Goal: Information Seeking & Learning: Find specific fact

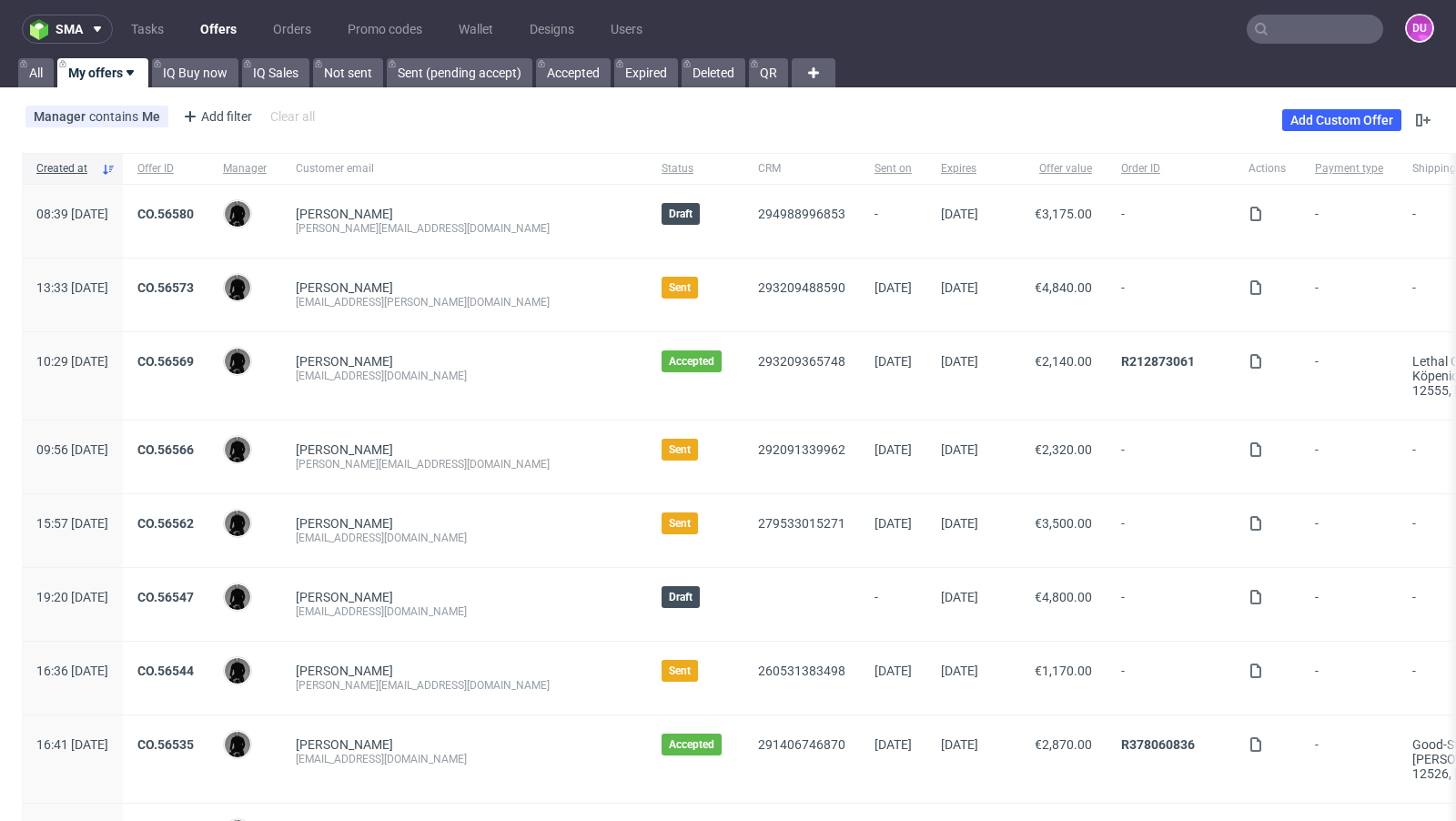
click at [1278, 30] on input "text" at bounding box center [1314, 29] width 136 height 29
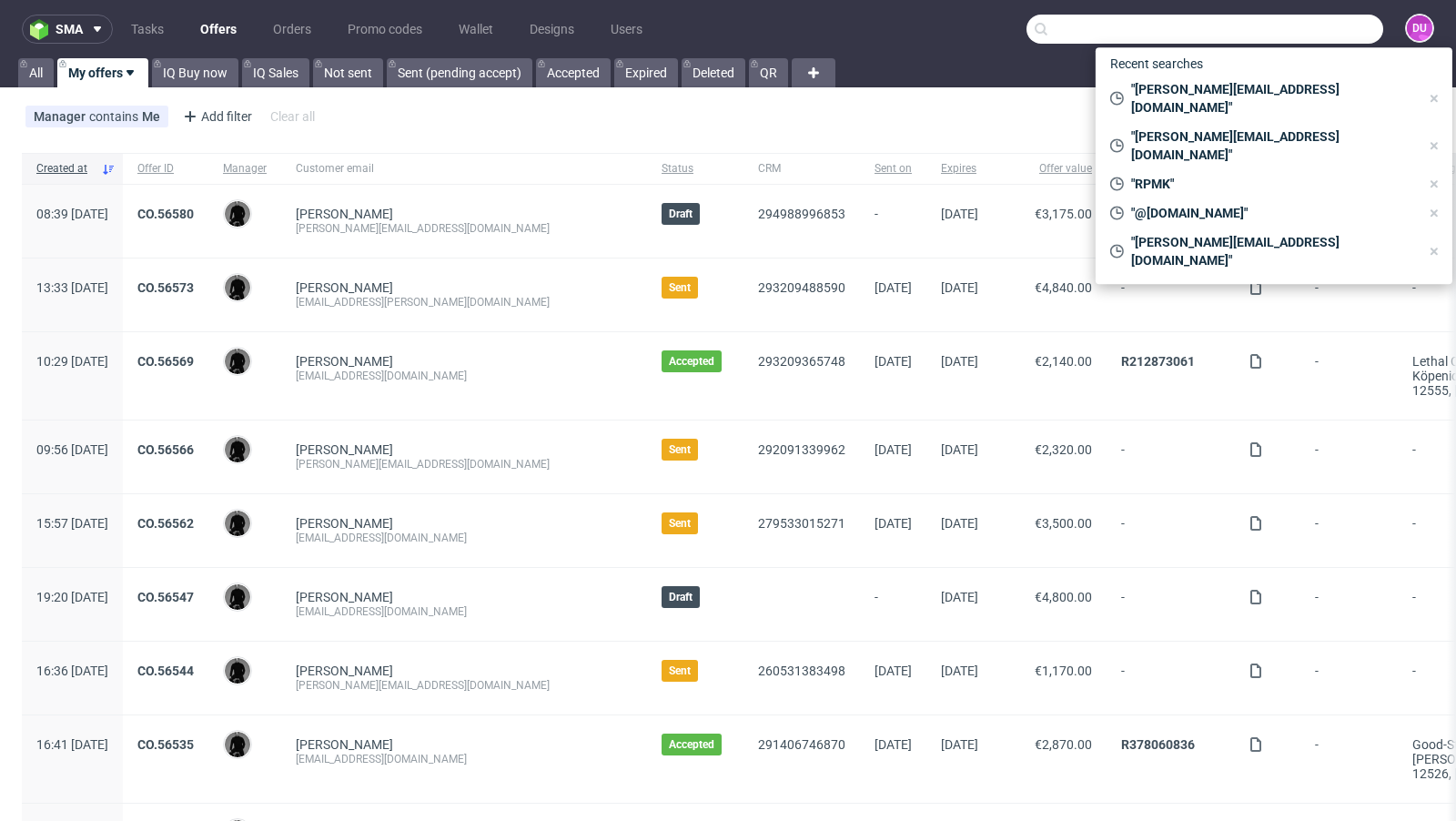
paste input "[EMAIL_ADDRESS][DOMAIN_NAME]>"
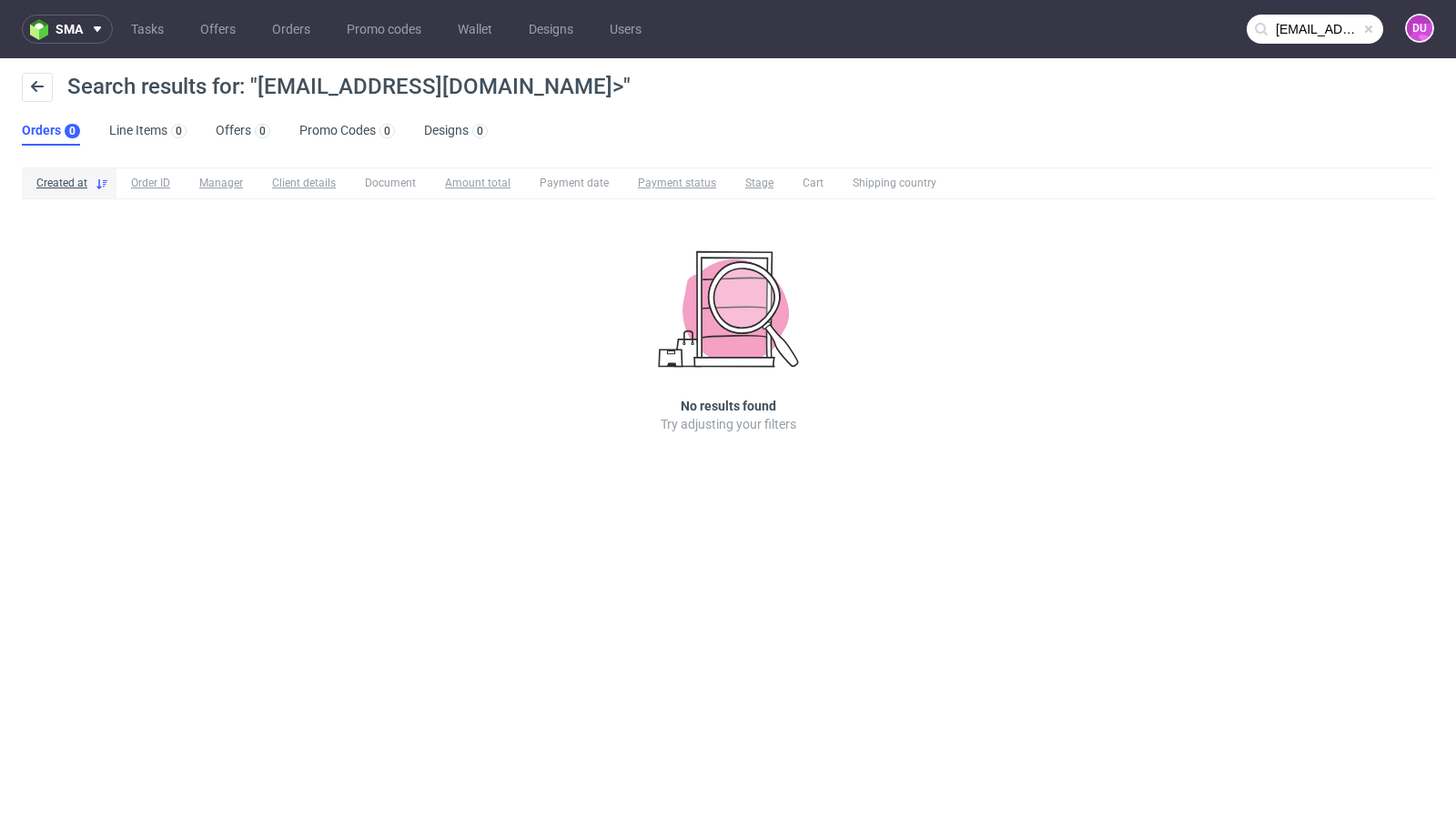
click at [1291, 26] on input "[EMAIL_ADDRESS][DOMAIN_NAME]>" at bounding box center [1314, 29] width 136 height 29
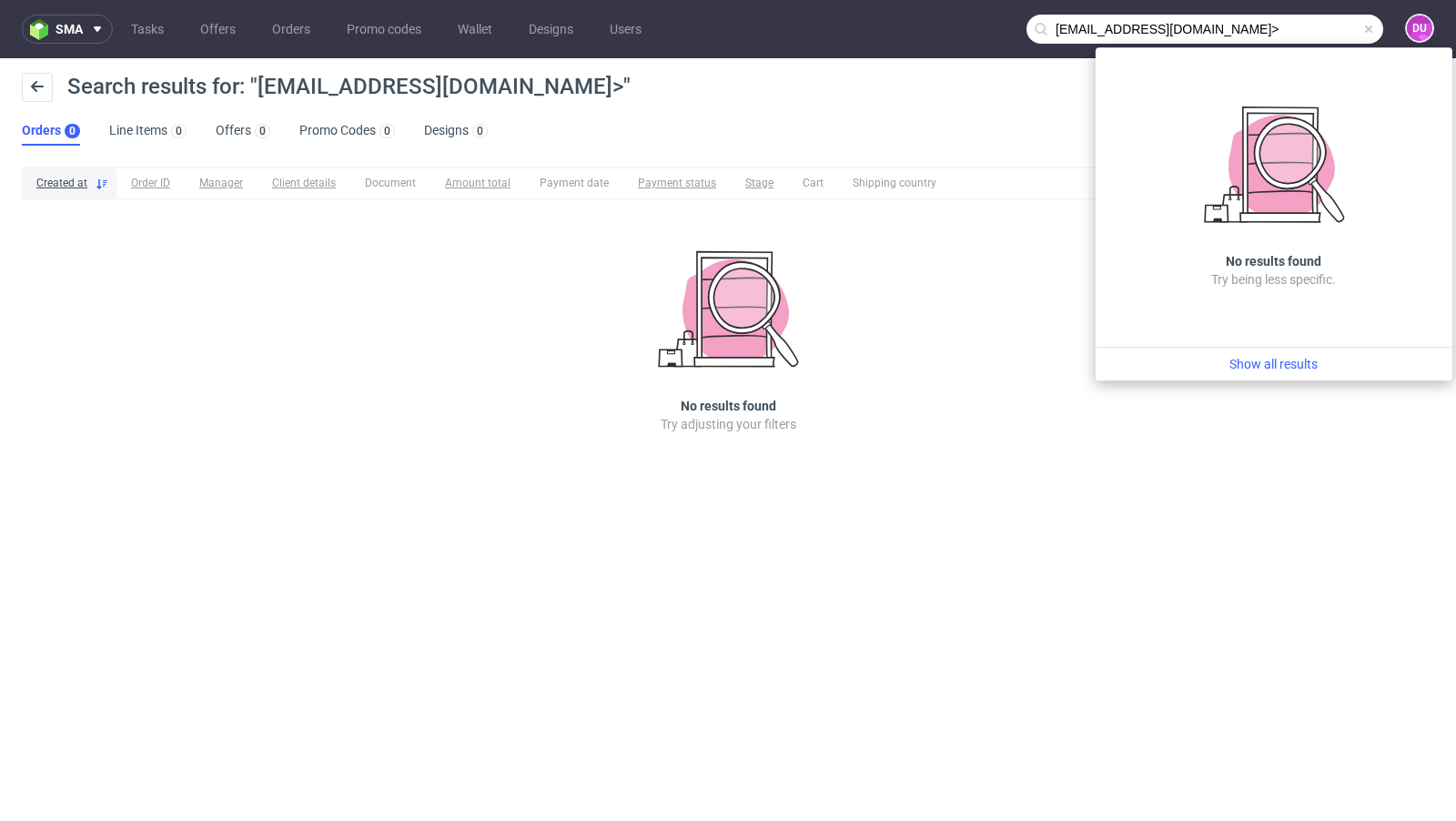
click at [1258, 85] on div "No results found Try being less specific." at bounding box center [1274, 197] width 357 height 299
click at [1241, 34] on input "[EMAIL_ADDRESS][DOMAIN_NAME]>" at bounding box center [1204, 29] width 357 height 29
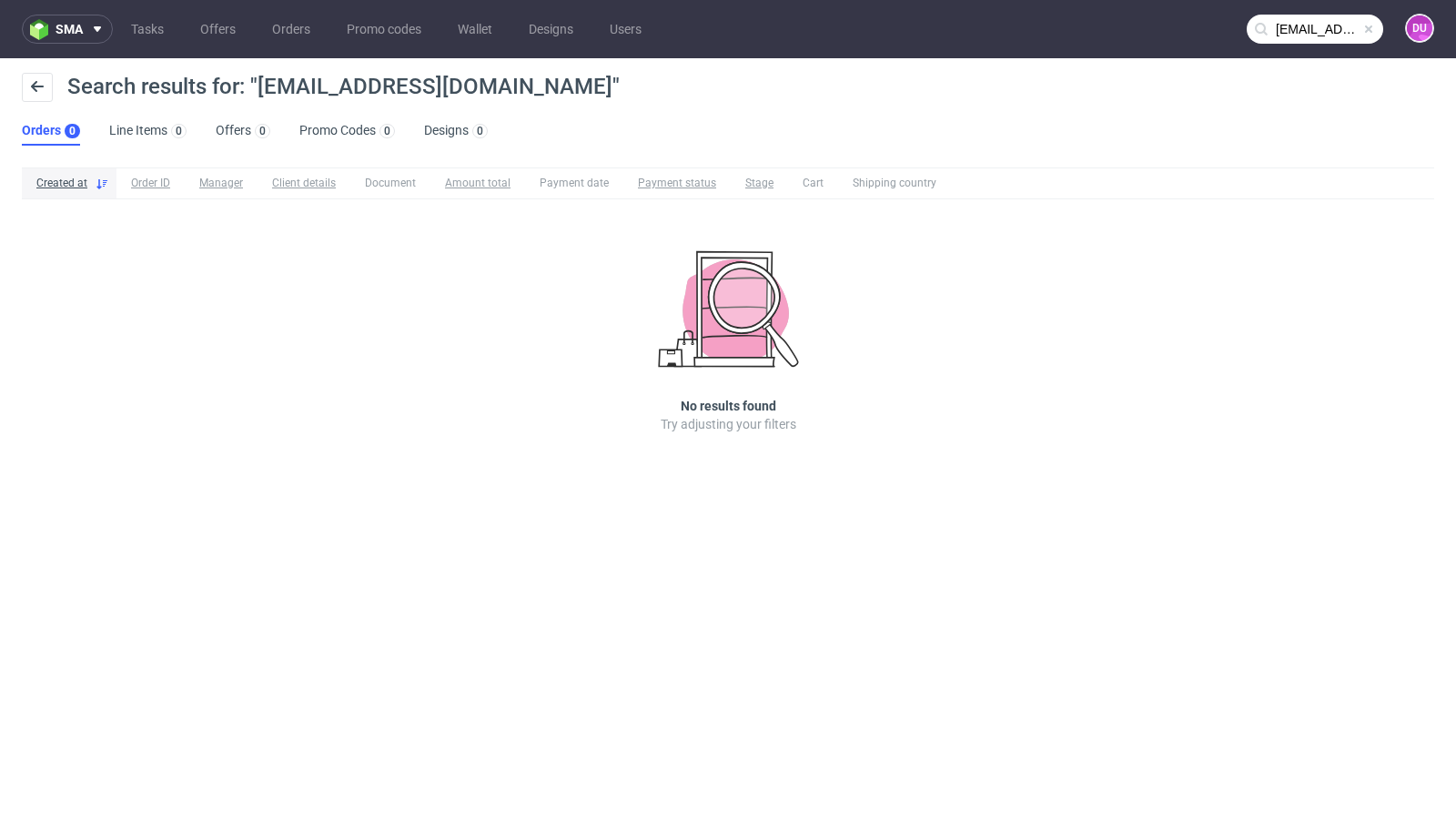
click at [1285, 21] on input "[EMAIL_ADDRESS][DOMAIN_NAME]" at bounding box center [1314, 29] width 136 height 29
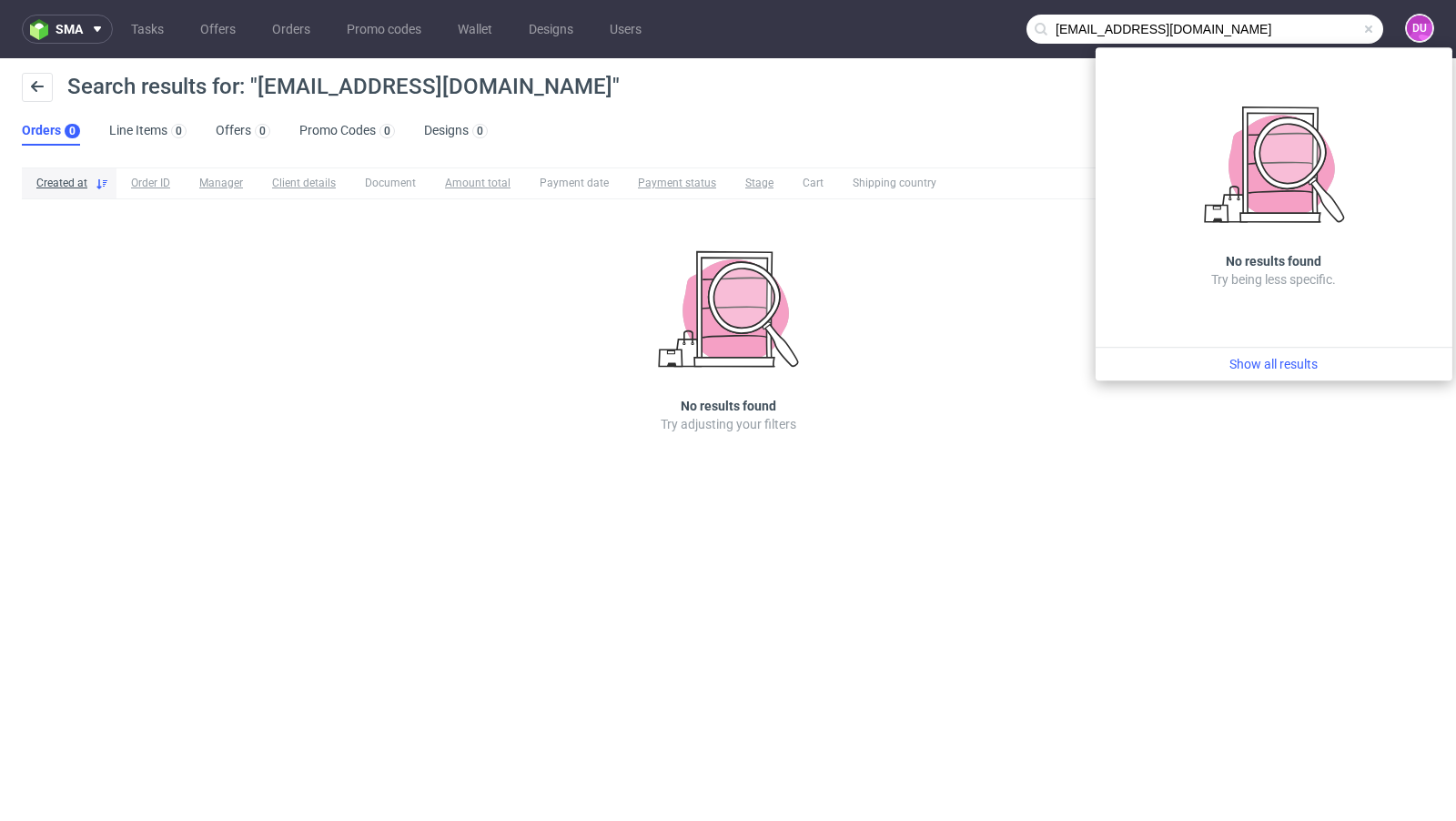
click at [1235, 28] on input "[EMAIL_ADDRESS][DOMAIN_NAME]" at bounding box center [1204, 29] width 357 height 29
drag, startPoint x: 1099, startPoint y: 34, endPoint x: 990, endPoint y: 28, distance: 109.2
click at [990, 28] on nav "sma Tasks Offers Orders Promo codes Wallet Designs Users [EMAIL_ADDRESS][DOMAIN…" at bounding box center [728, 29] width 1456 height 59
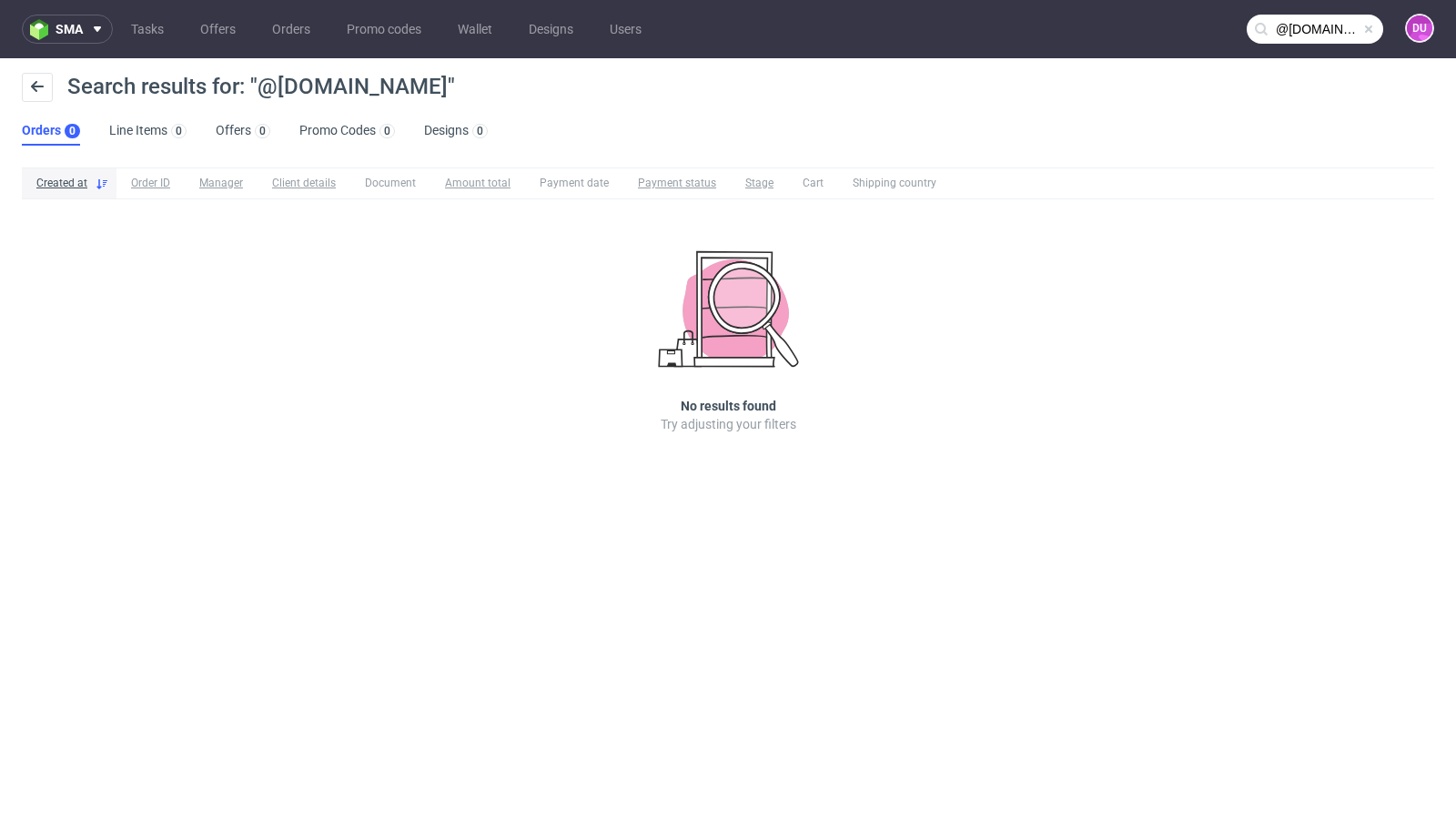
click at [1325, 38] on input "@[DOMAIN_NAME]" at bounding box center [1314, 29] width 136 height 29
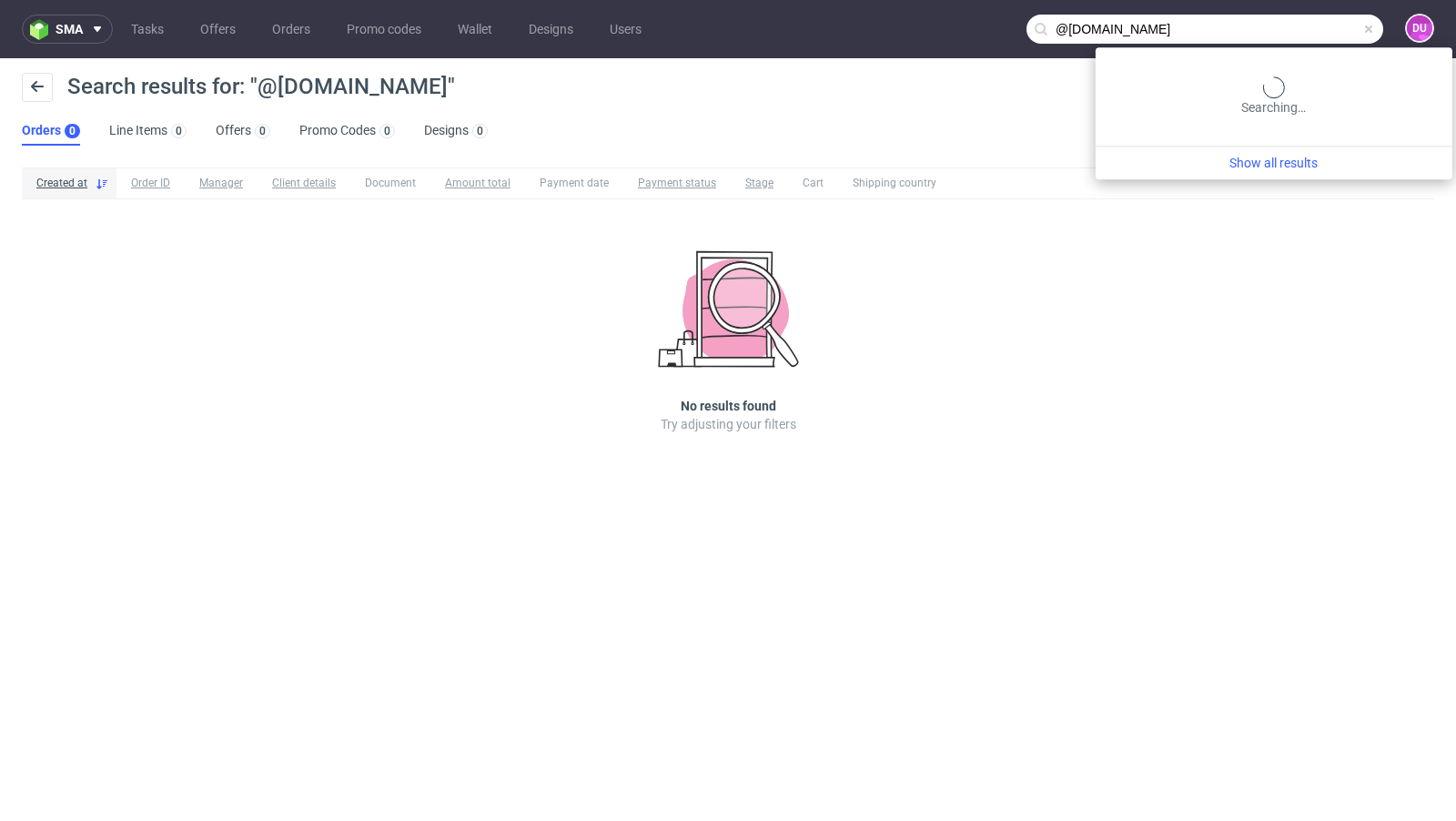
click at [1325, 38] on input "@[DOMAIN_NAME]" at bounding box center [1204, 29] width 357 height 29
type input "@"
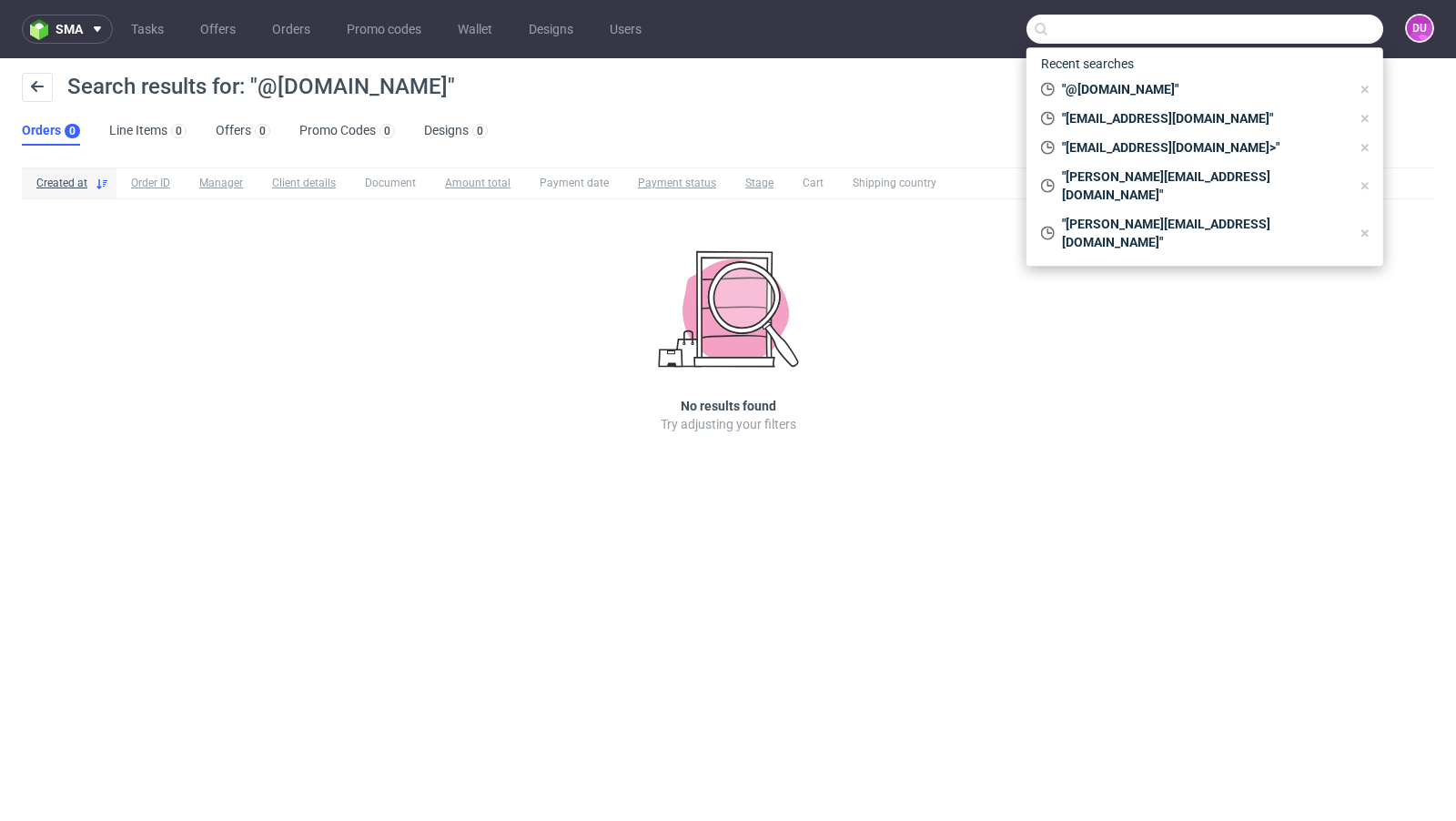
paste input "[EMAIL_ADDRESS][DOMAIN_NAME]"
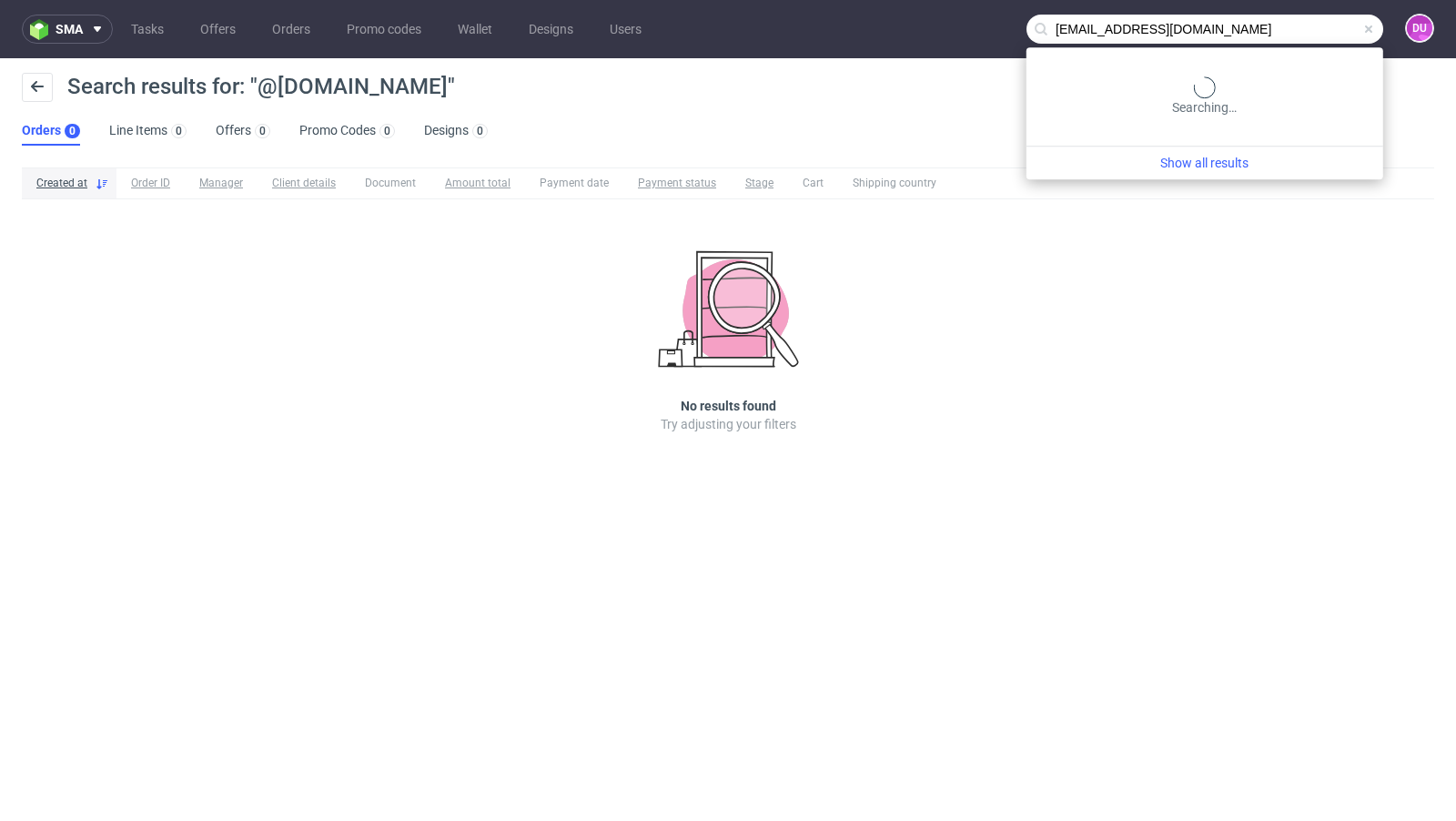
type input "[EMAIL_ADDRESS][DOMAIN_NAME]"
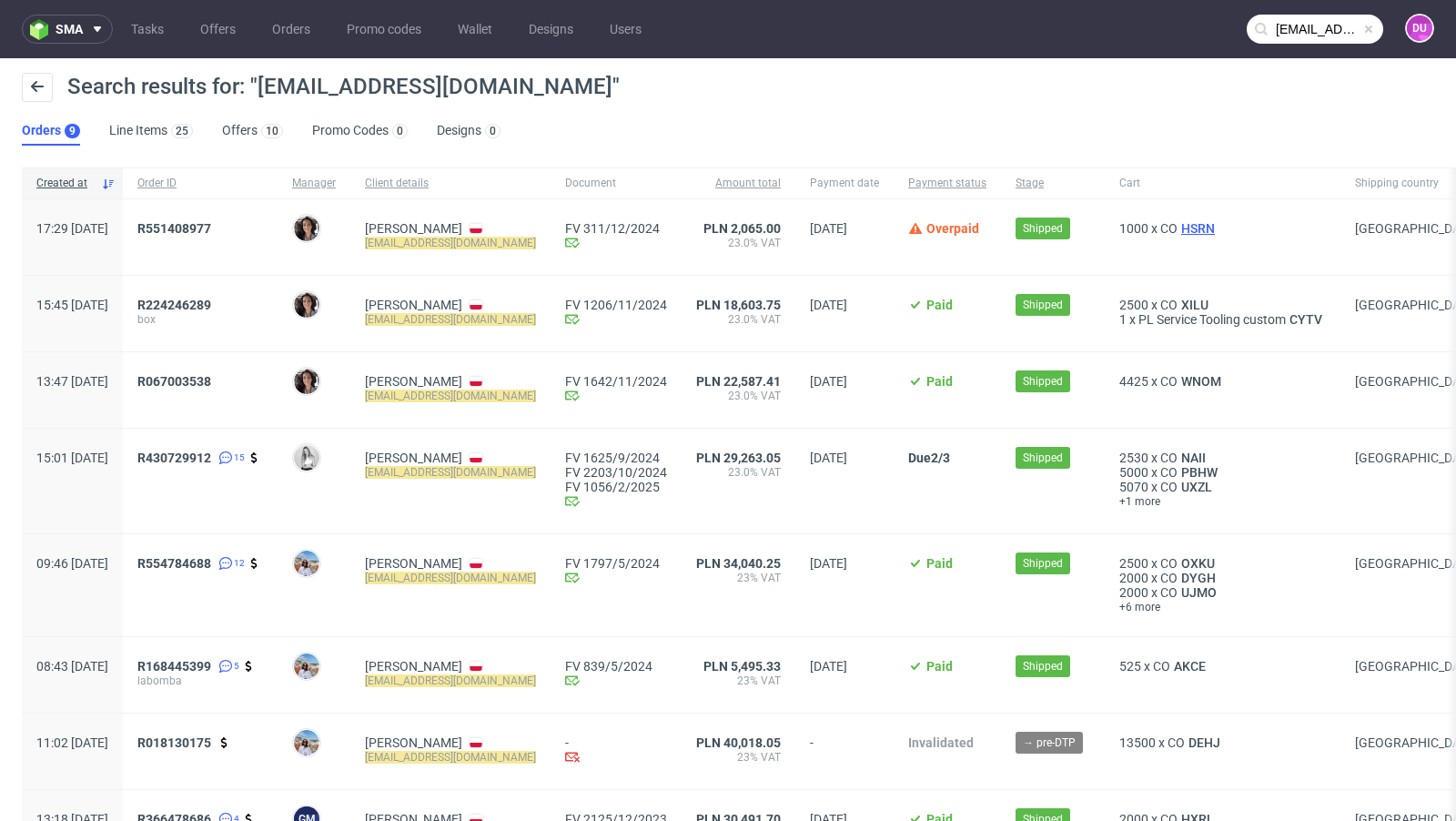
click at [1196, 225] on span "HSRN" at bounding box center [1197, 229] width 41 height 15
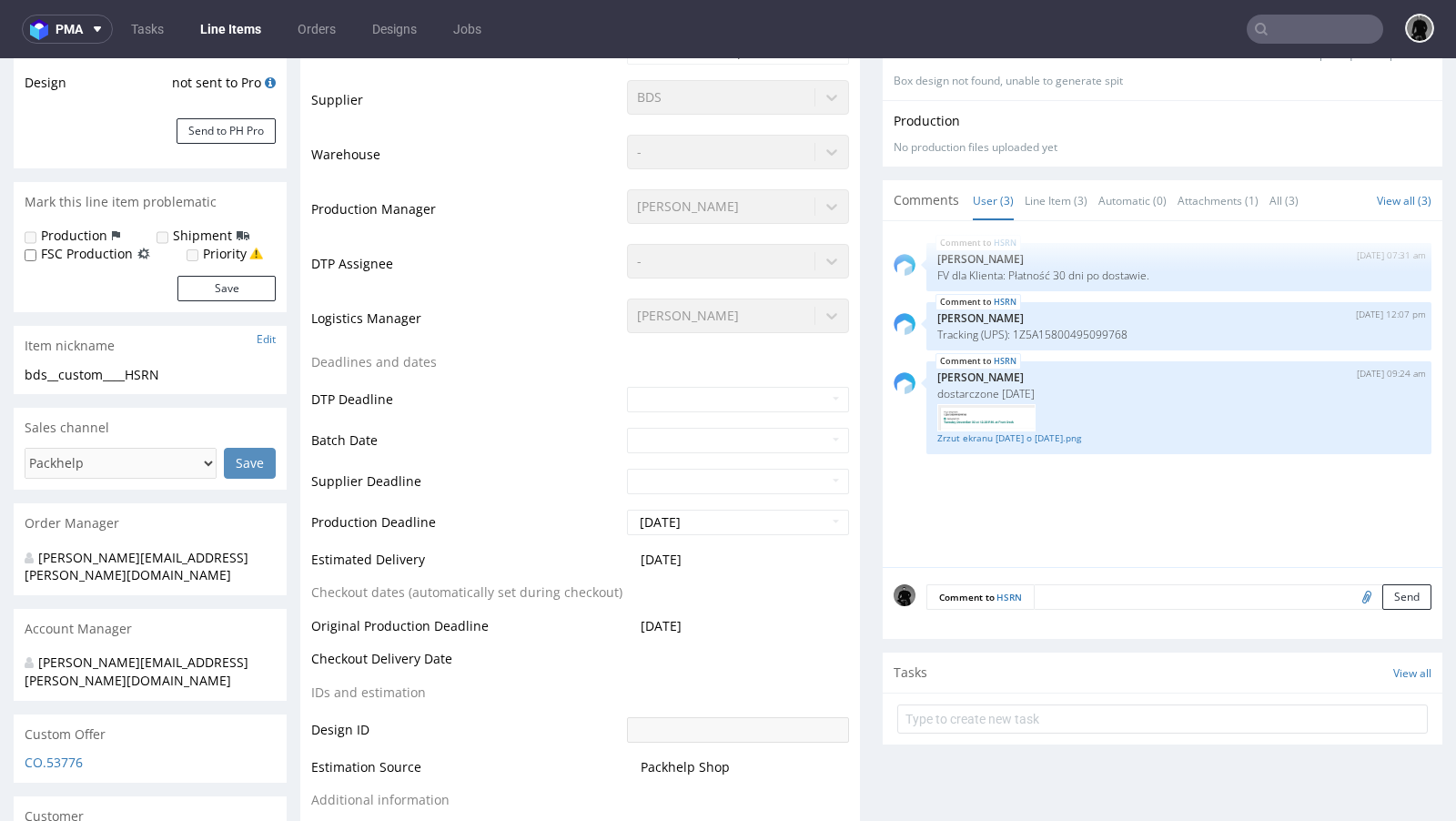
scroll to position [16, 0]
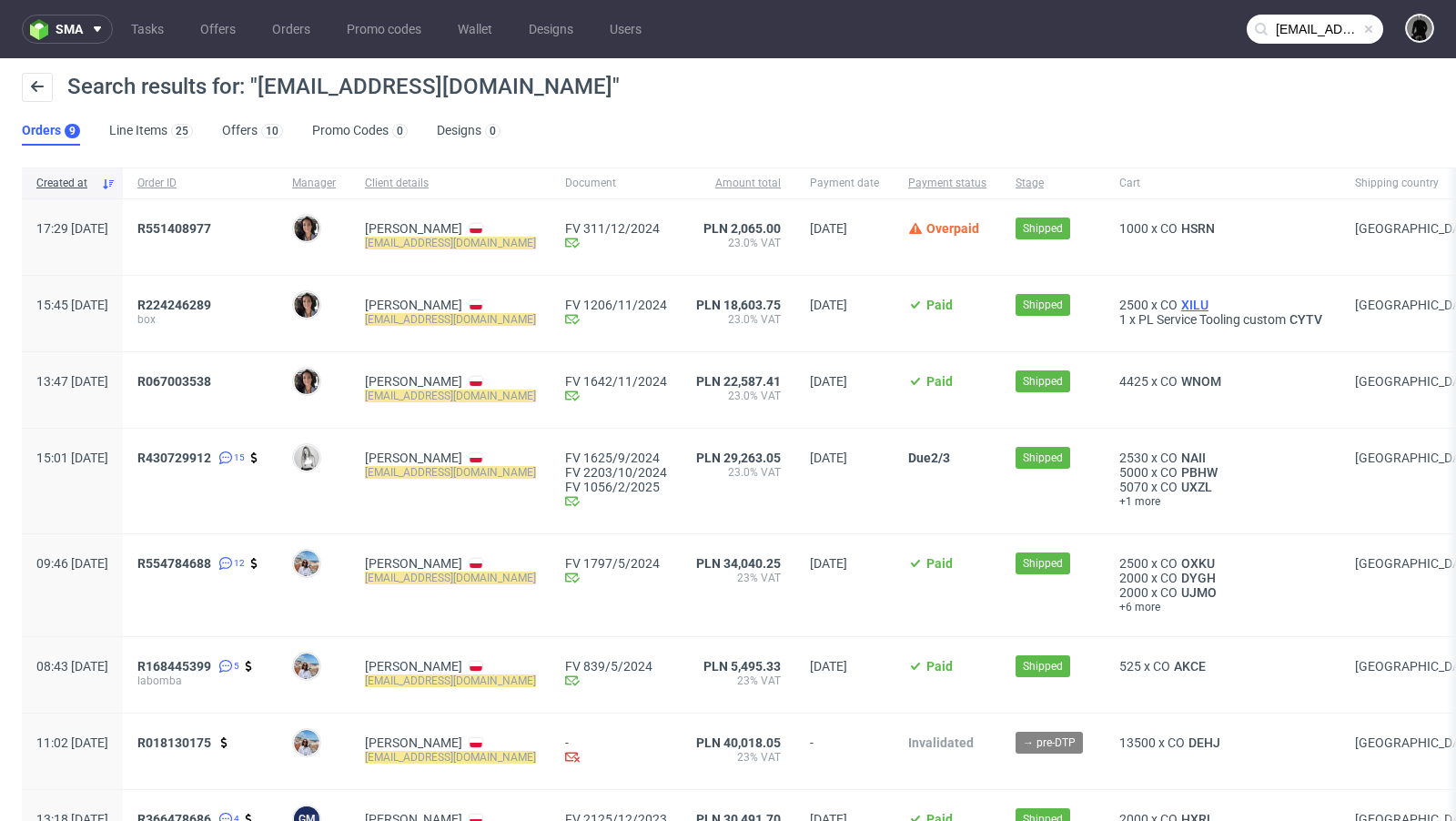
click at [1192, 302] on span "XILU" at bounding box center [1194, 305] width 35 height 15
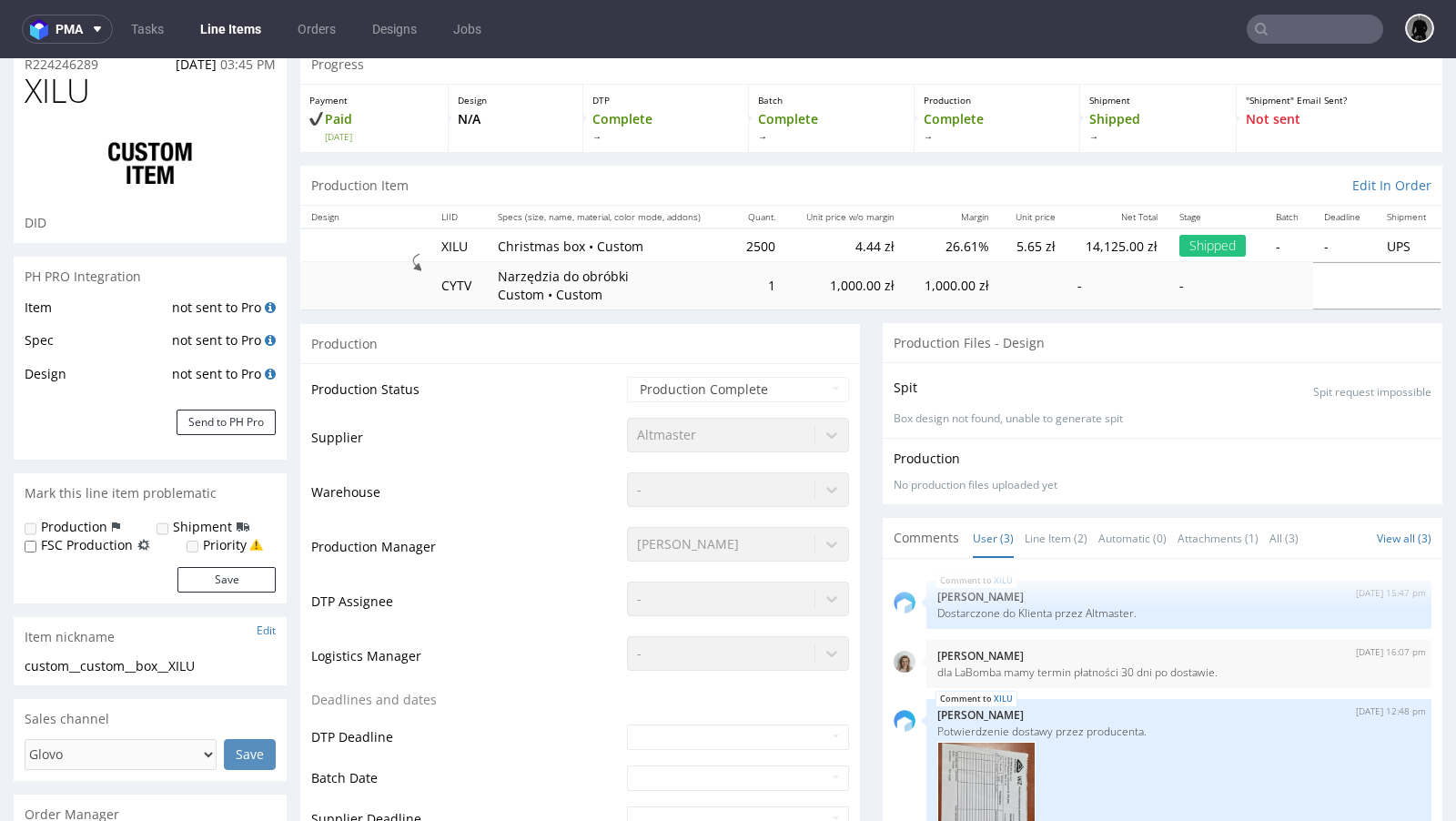
scroll to position [5, 0]
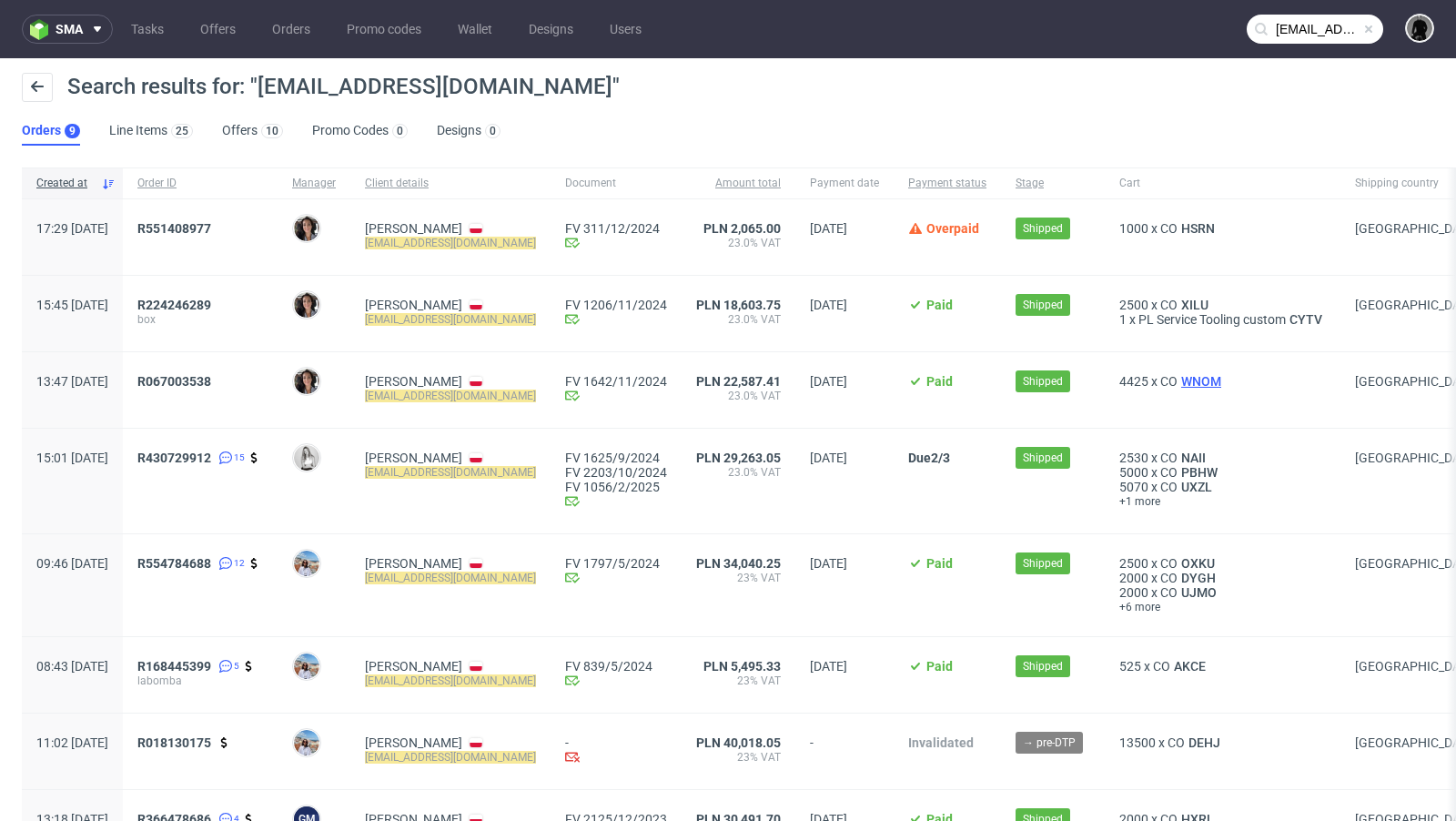
click at [1201, 380] on span "WNOM" at bounding box center [1201, 382] width 48 height 15
click at [1193, 457] on span "NAII" at bounding box center [1192, 458] width 32 height 15
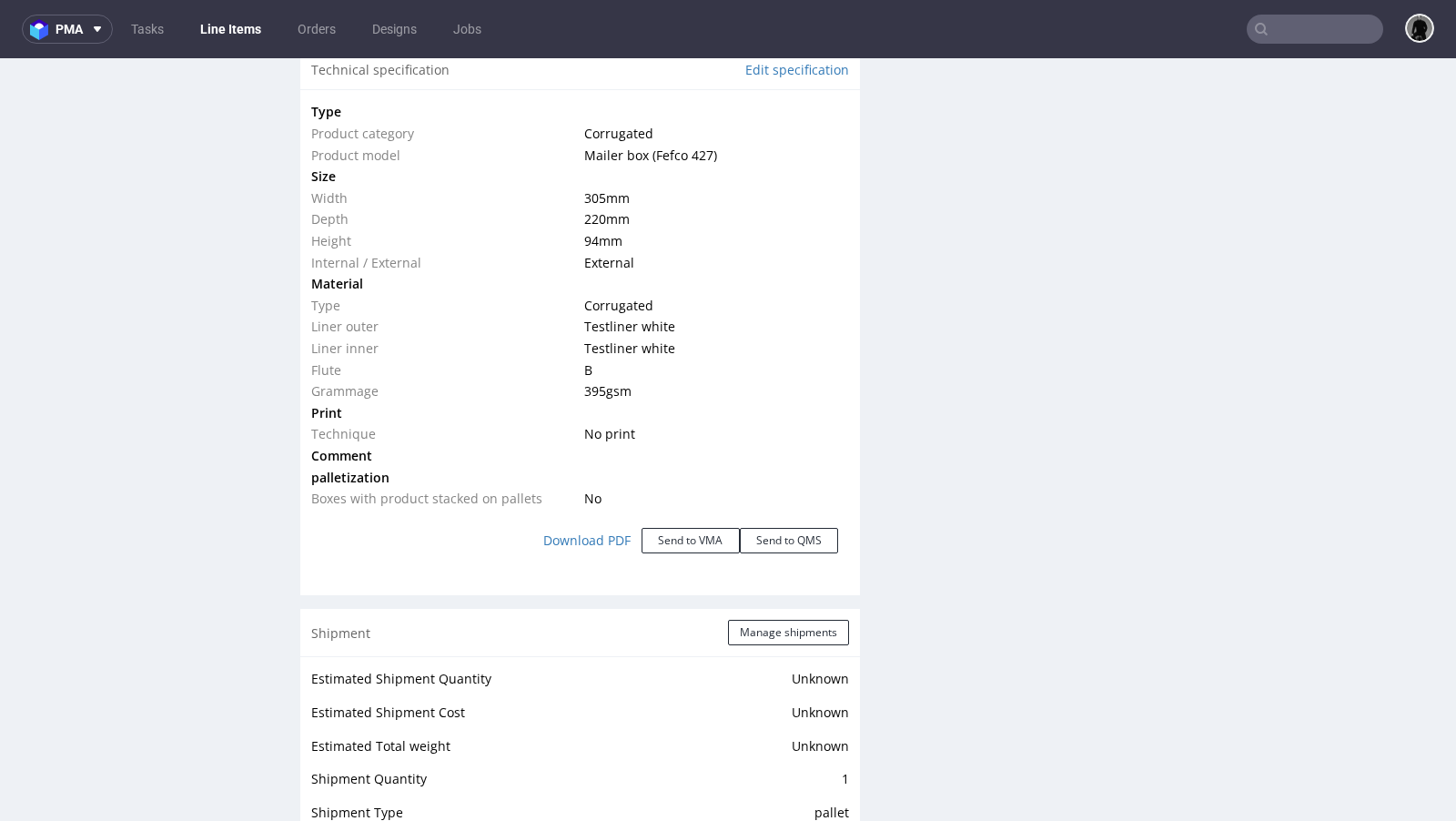
scroll to position [1633, 0]
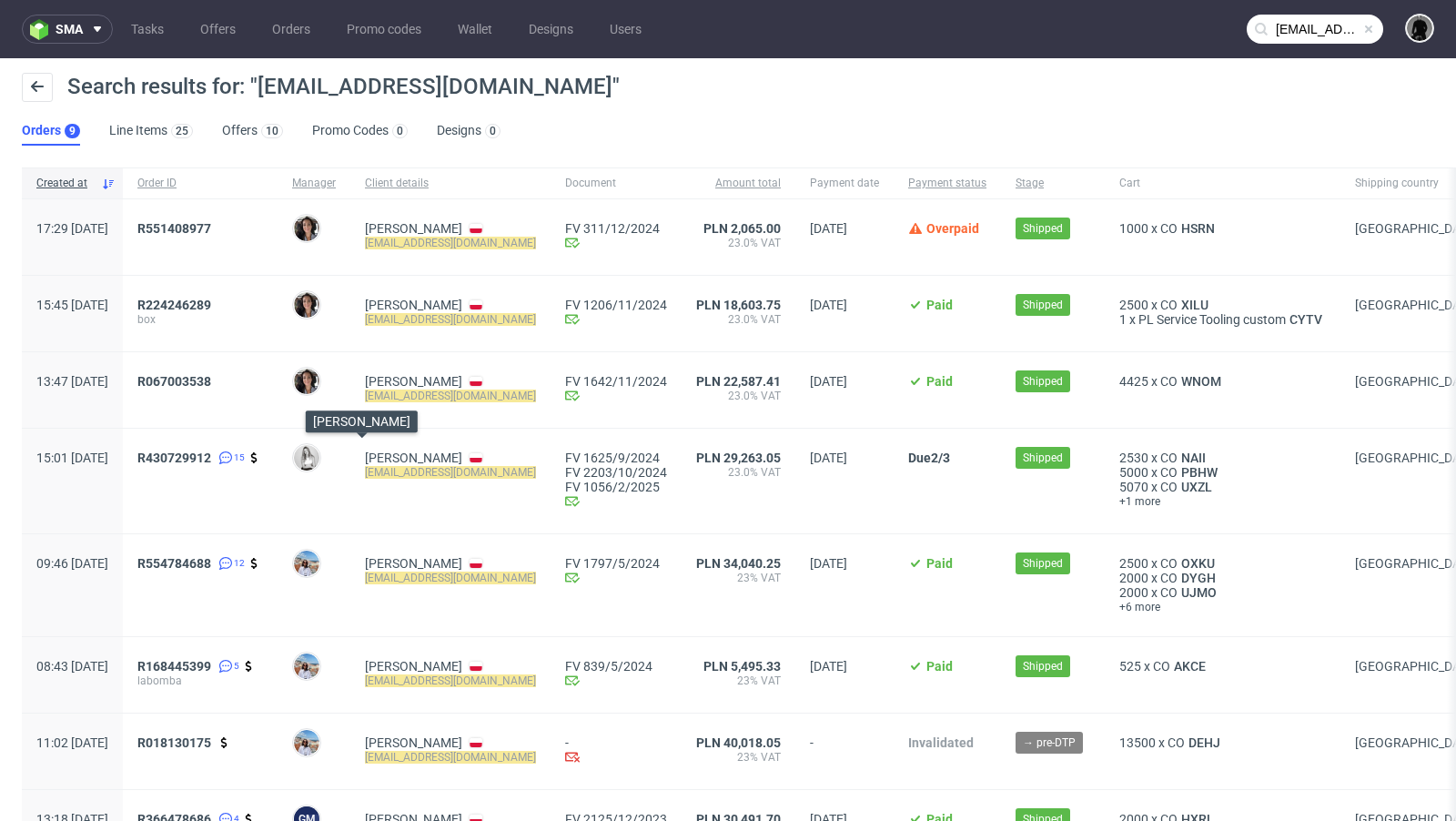
click at [319, 460] on img at bounding box center [307, 458] width 26 height 26
click at [319, 448] on img at bounding box center [307, 458] width 26 height 26
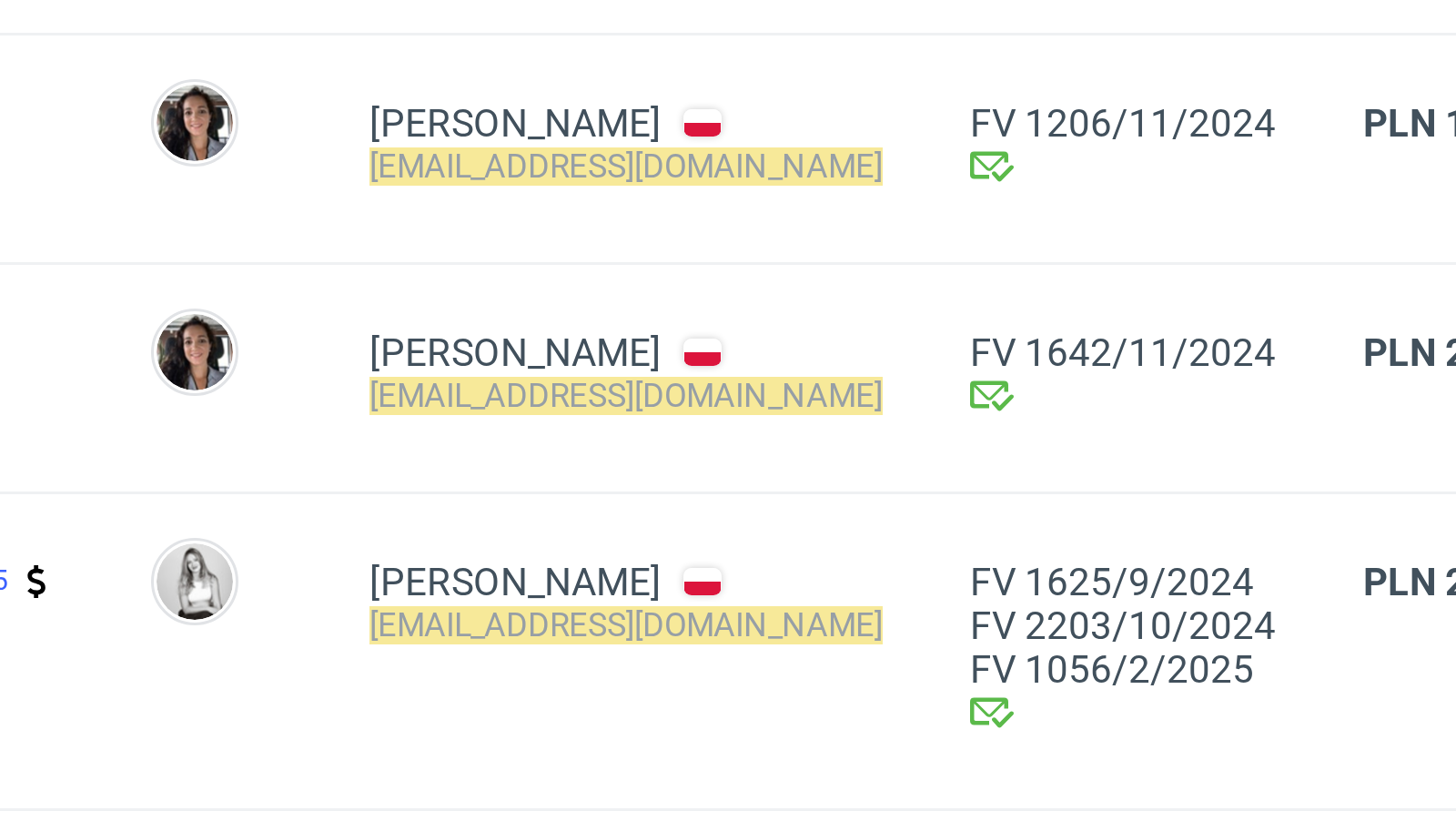
drag, startPoint x: 336, startPoint y: 439, endPoint x: 336, endPoint y: 475, distance: 36.0
click at [336, 475] on div "[PERSON_NAME]" at bounding box center [314, 481] width 73 height 104
click at [351, 440] on div "[PERSON_NAME]" at bounding box center [314, 481] width 73 height 104
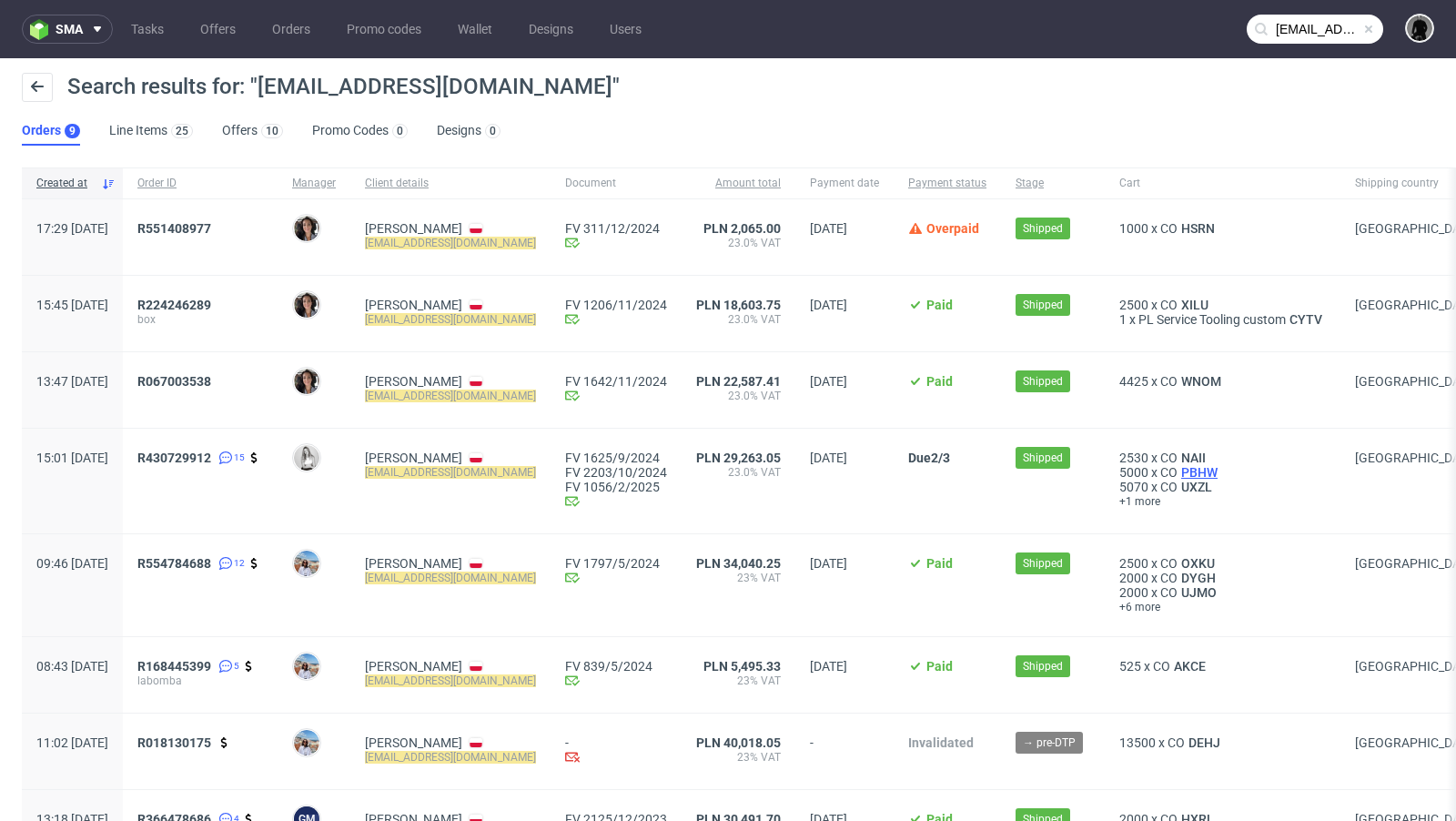
click at [1198, 475] on span "PBHW" at bounding box center [1199, 472] width 44 height 15
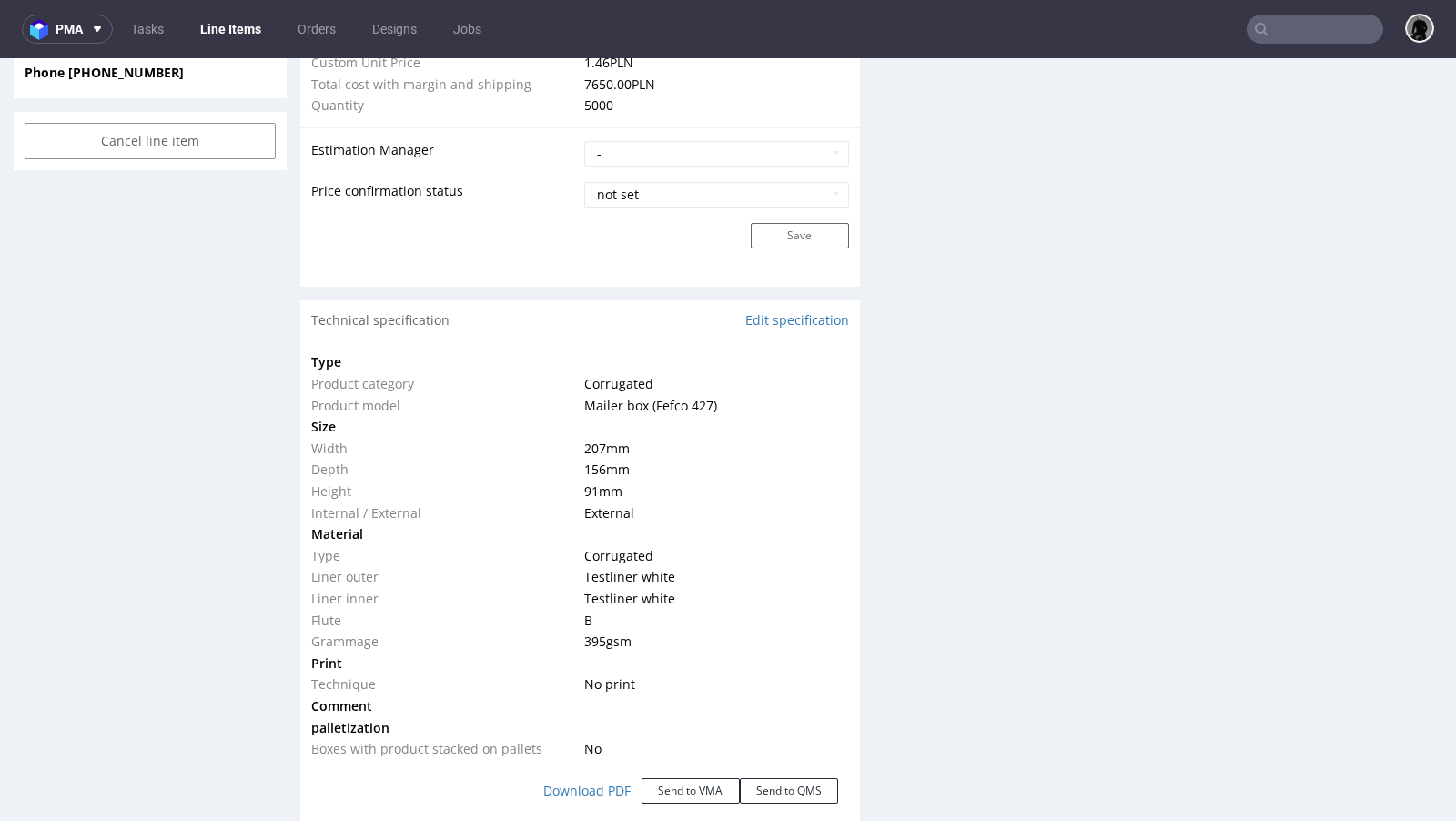
scroll to position [1485, 0]
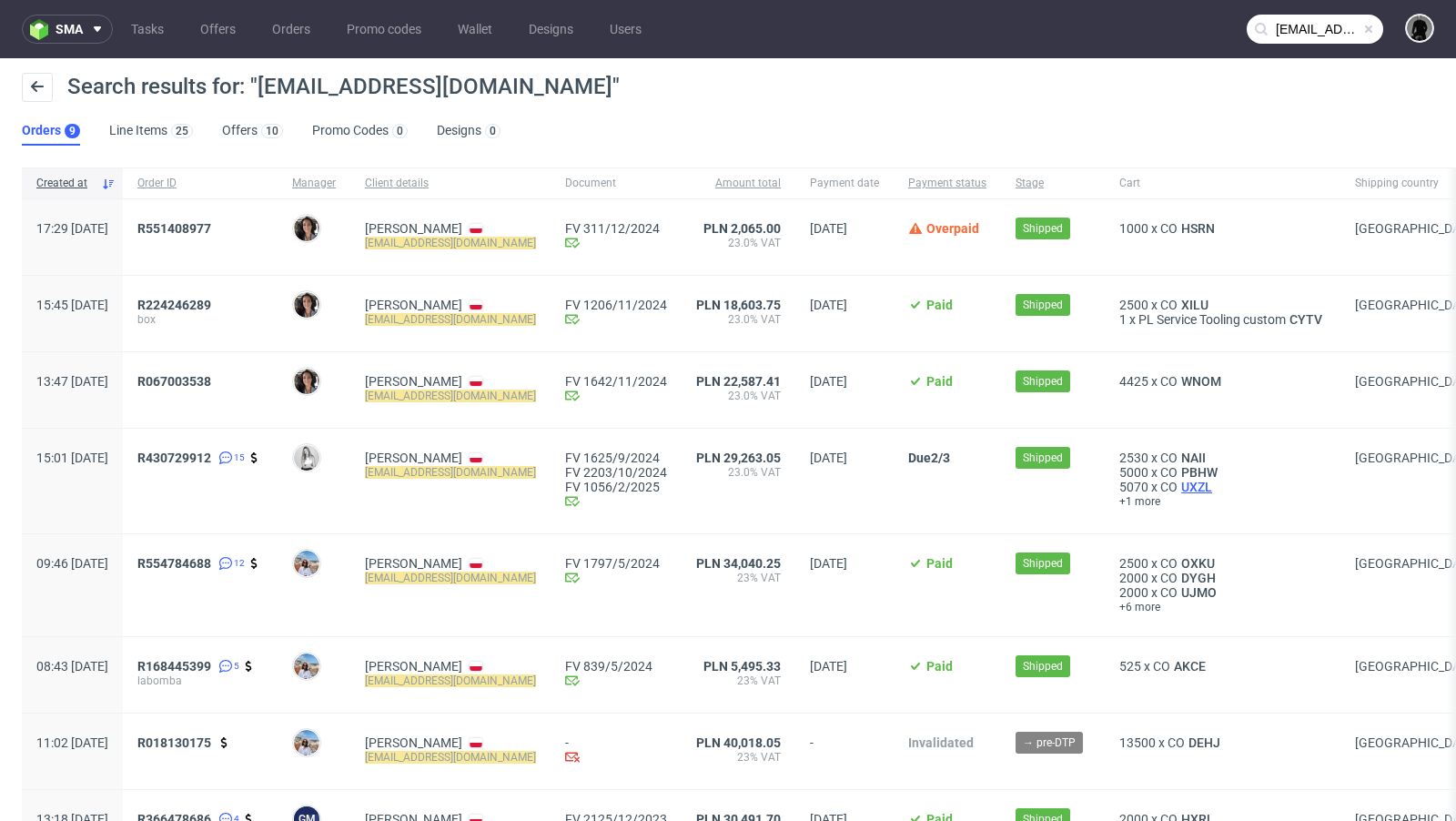
click at [1202, 482] on span "UXZL" at bounding box center [1196, 487] width 38 height 15
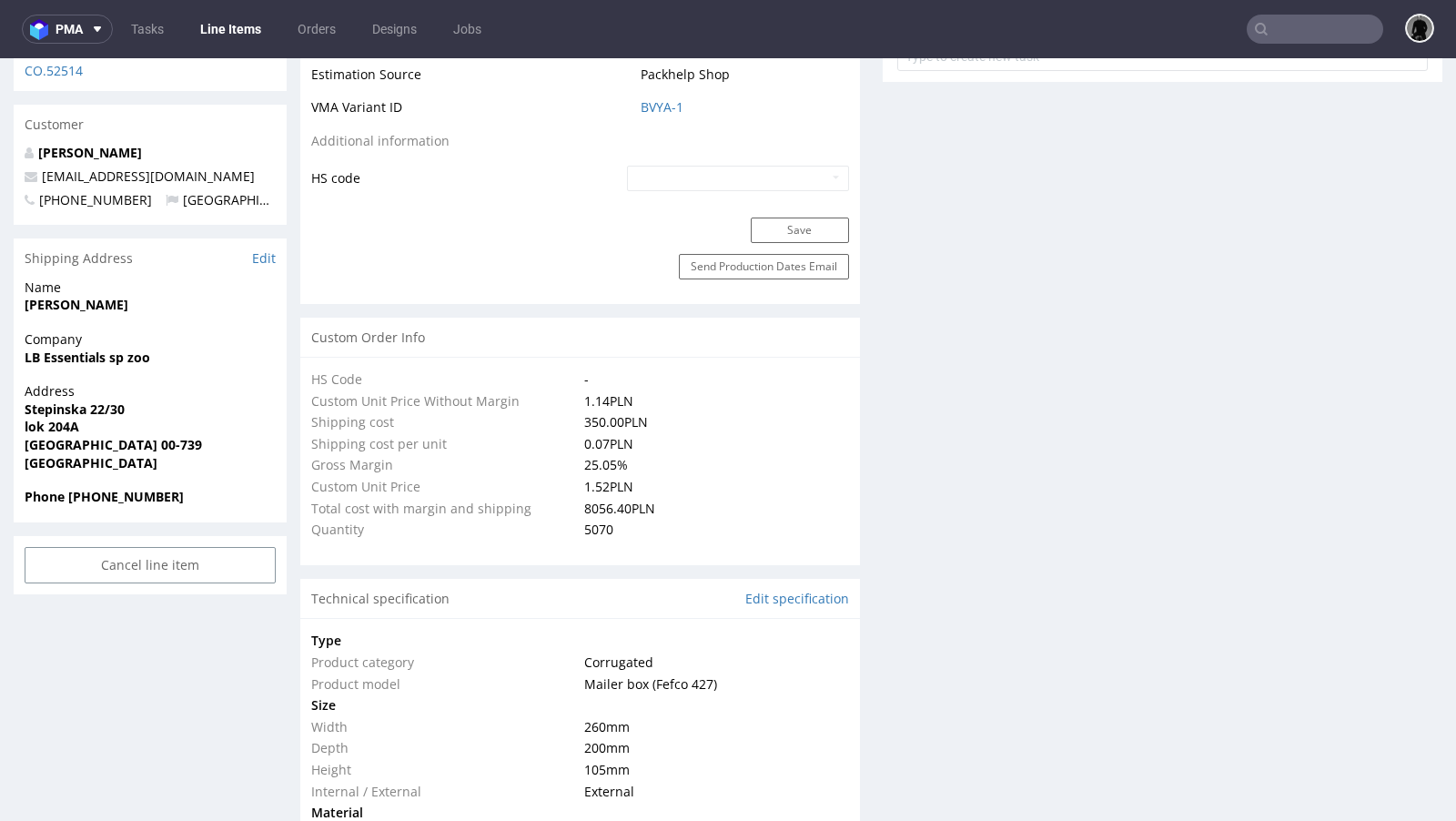
scroll to position [687, 0]
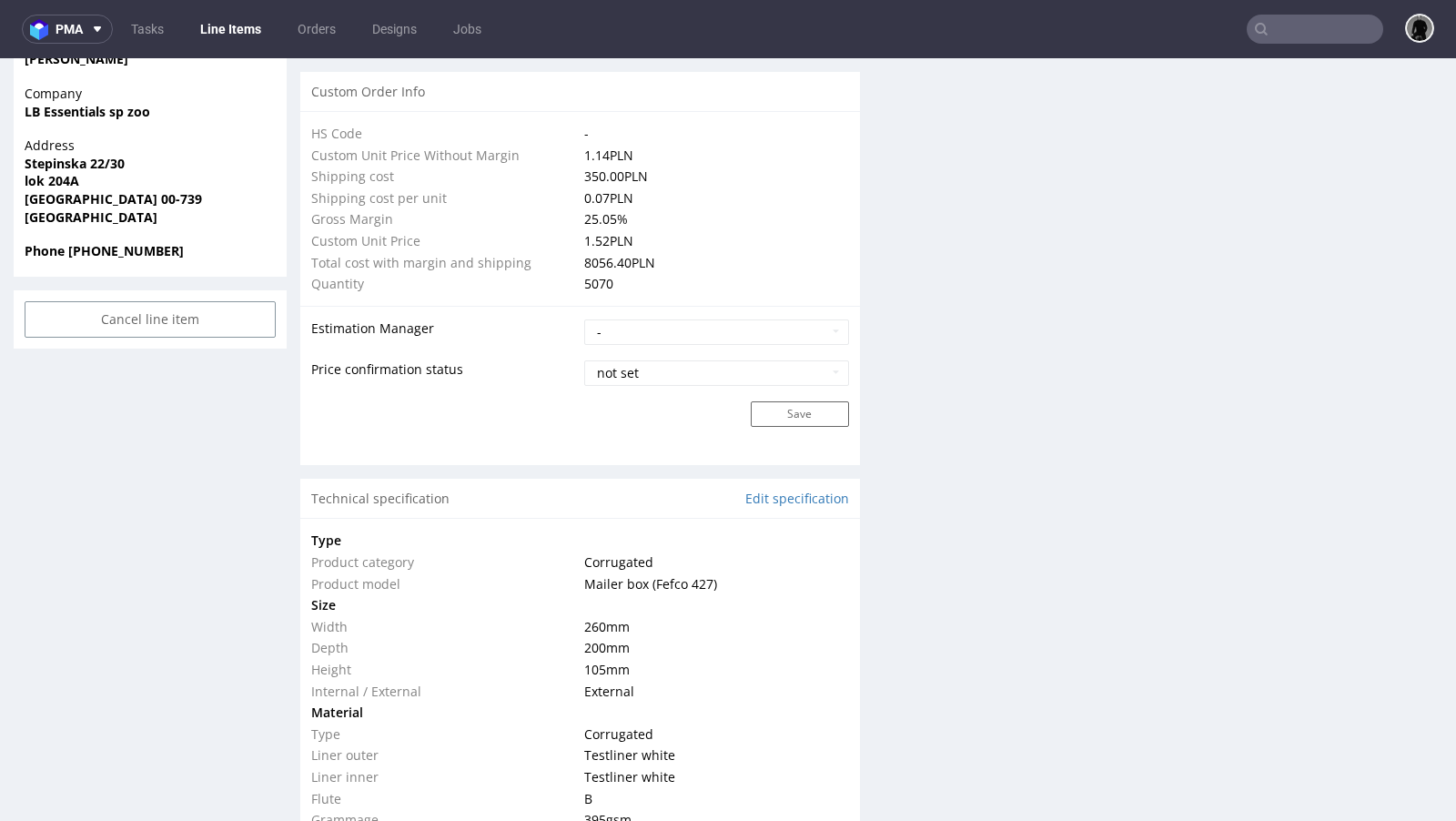
type input "5070"
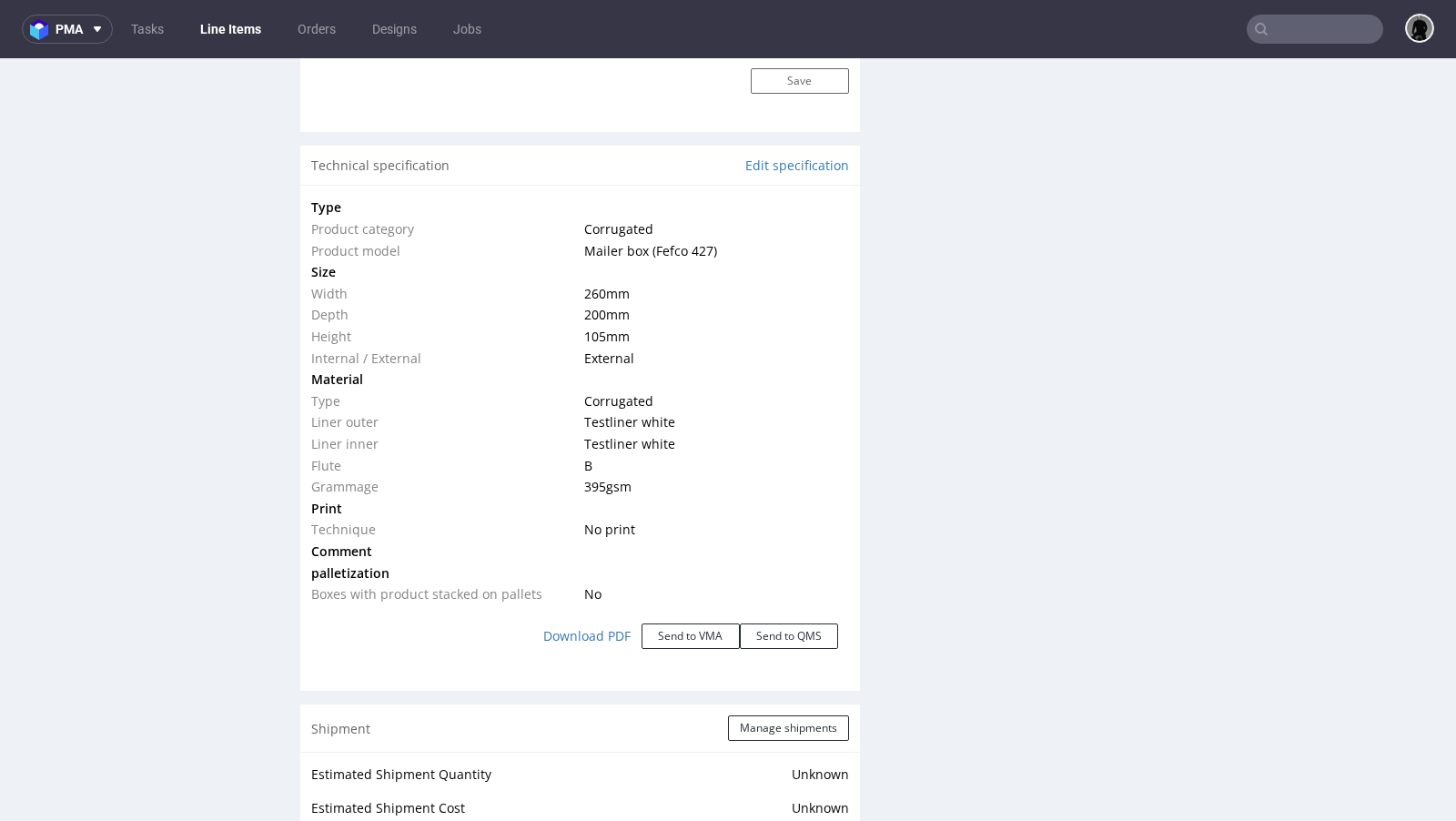
scroll to position [1637, 0]
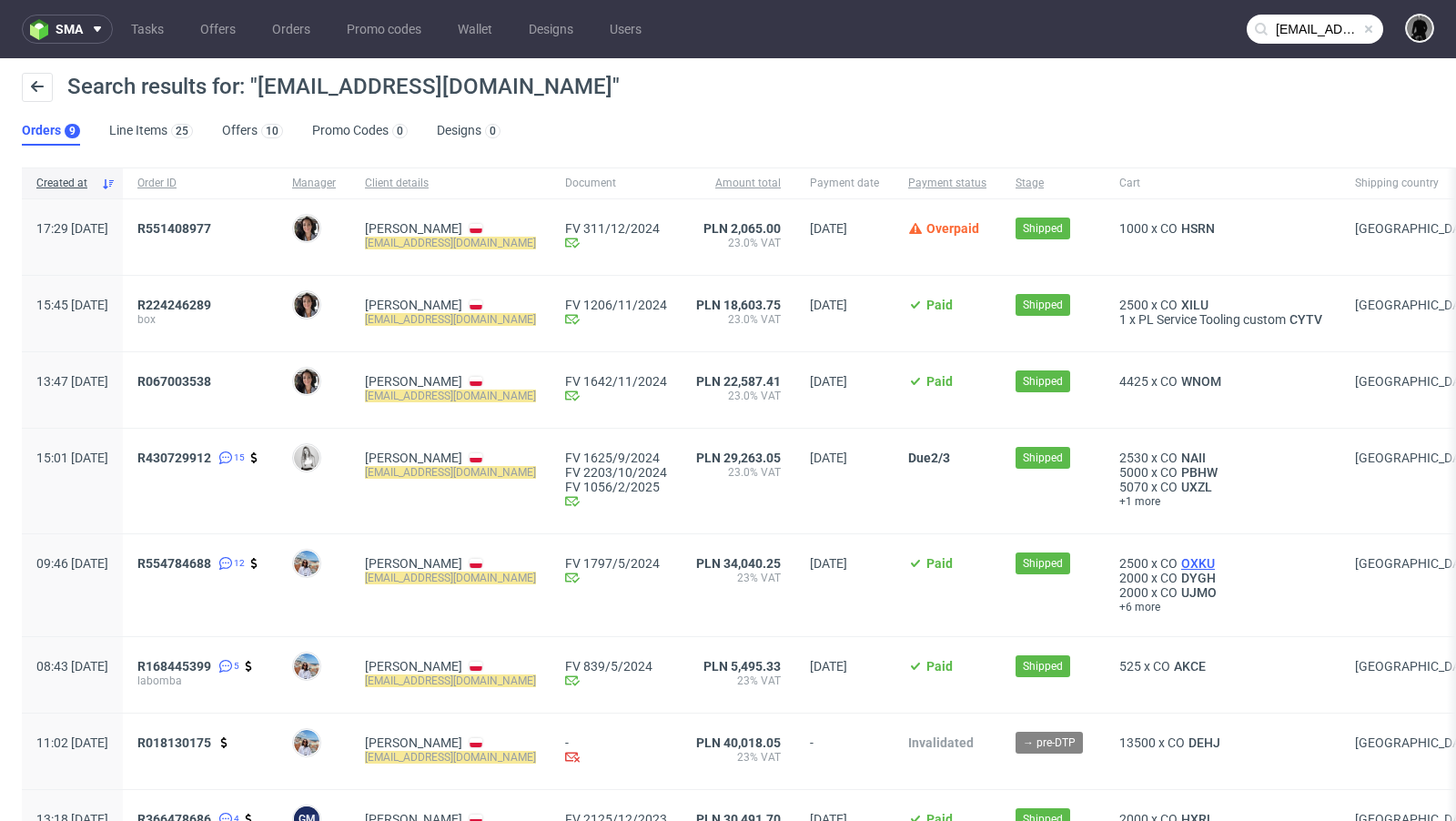
click at [1205, 563] on span "OXKU" at bounding box center [1197, 563] width 41 height 15
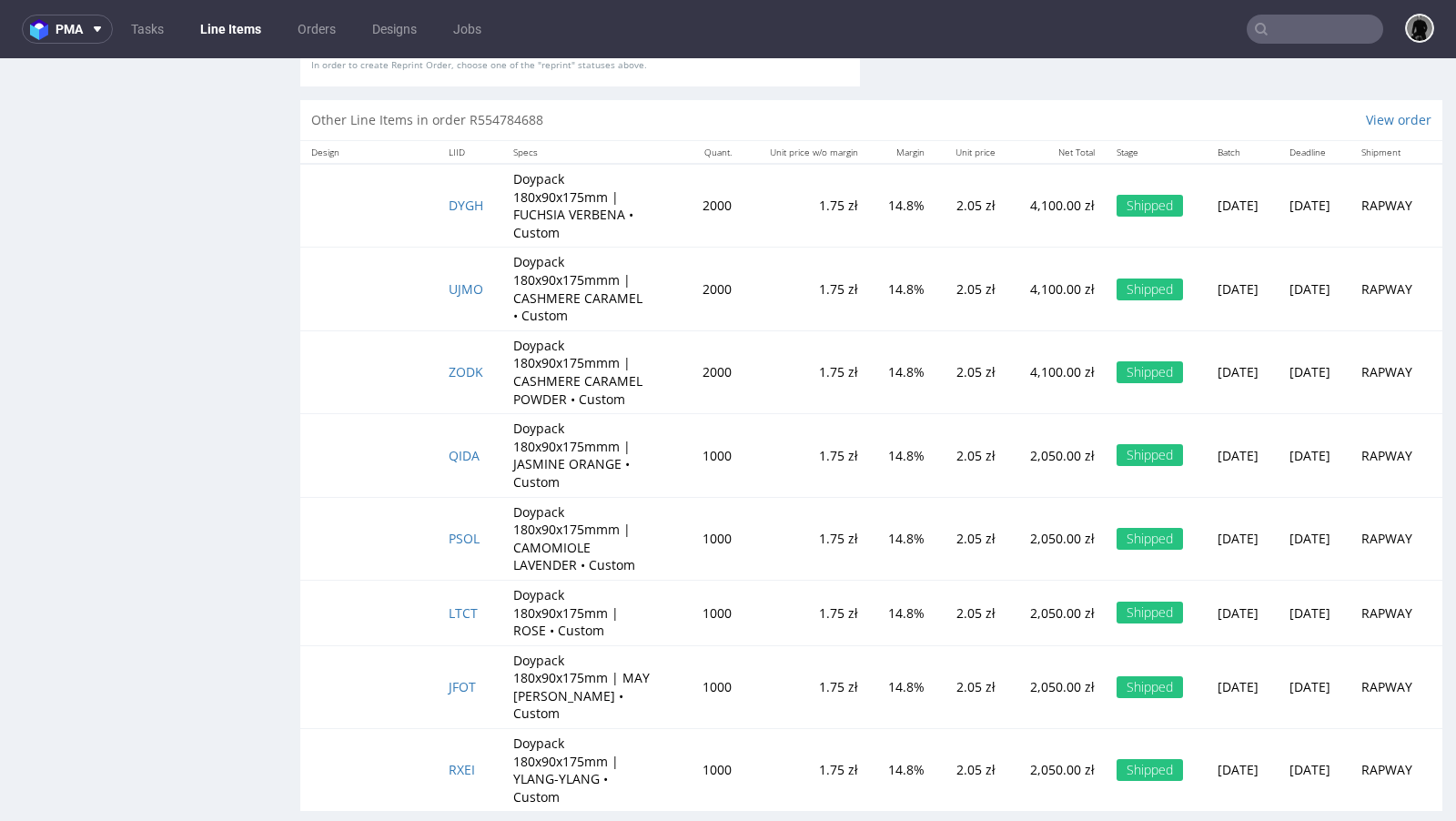
scroll to position [5, 0]
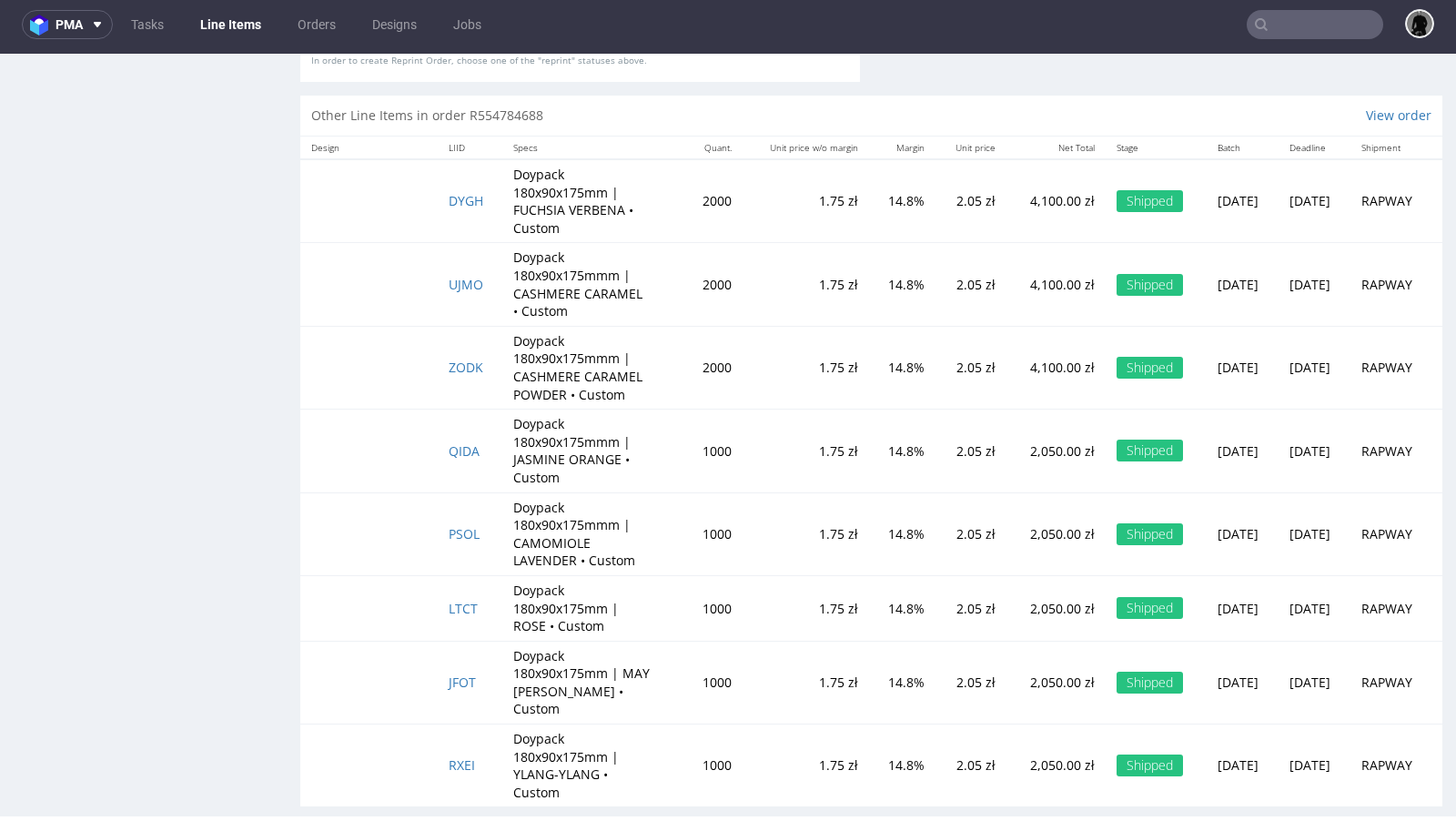
click at [602, 266] on p "Doypack 180x90x175mmm | CASHMERE CARAMEL • Custom" at bounding box center [581, 284] width 136 height 71
drag, startPoint x: 595, startPoint y: 270, endPoint x: 493, endPoint y: 267, distance: 102.0
click at [502, 267] on td "Doypack 180x90x175mmm | CASHMERE CARAMEL • Custom" at bounding box center [593, 284] width 181 height 82
copy p "180x90x175mm"
click at [642, 347] on td "Doypack 180x90x175mmm | CASHMERE CARAMEL POWDER • Custom" at bounding box center [593, 367] width 181 height 82
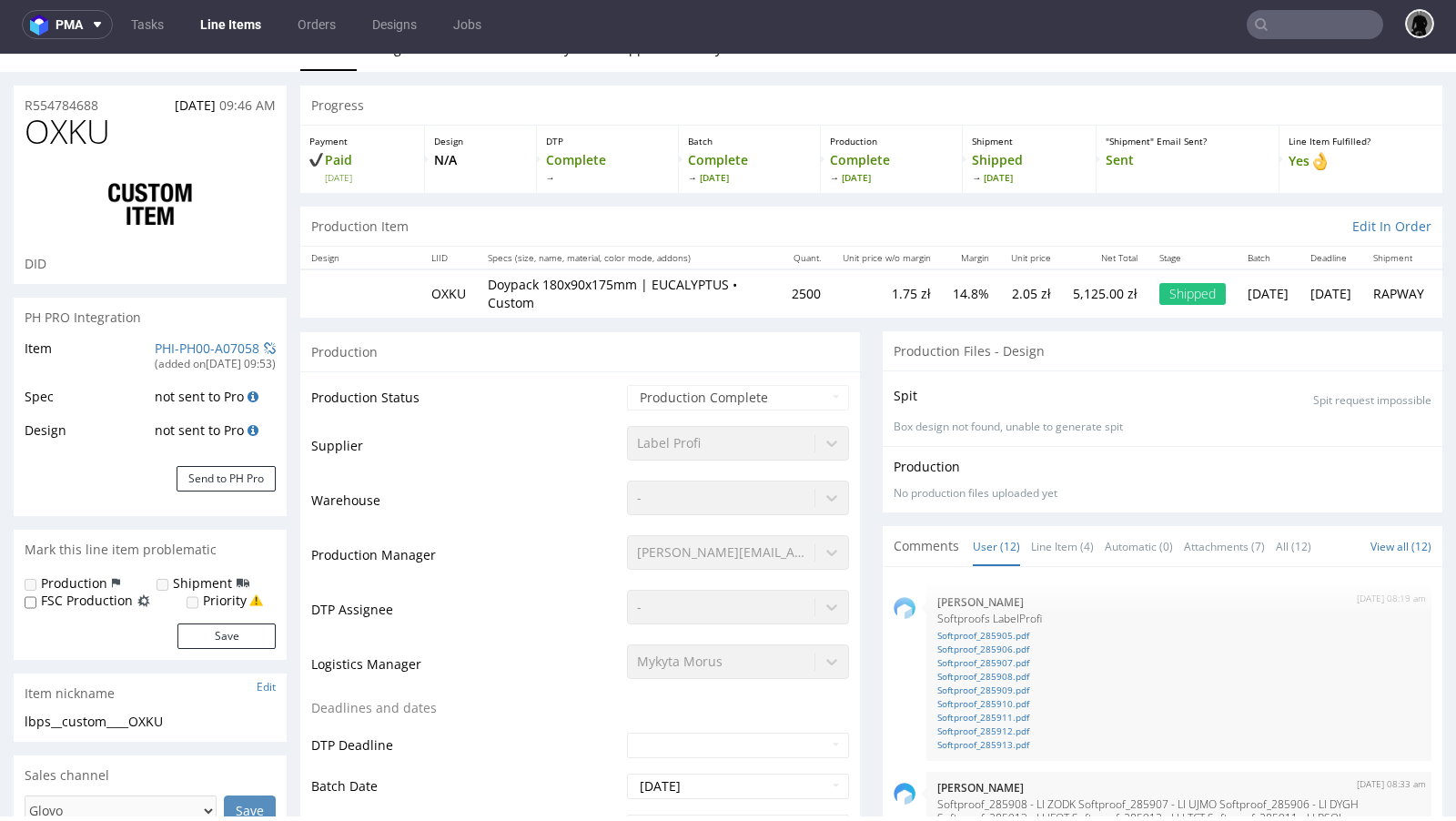
scroll to position [0, 0]
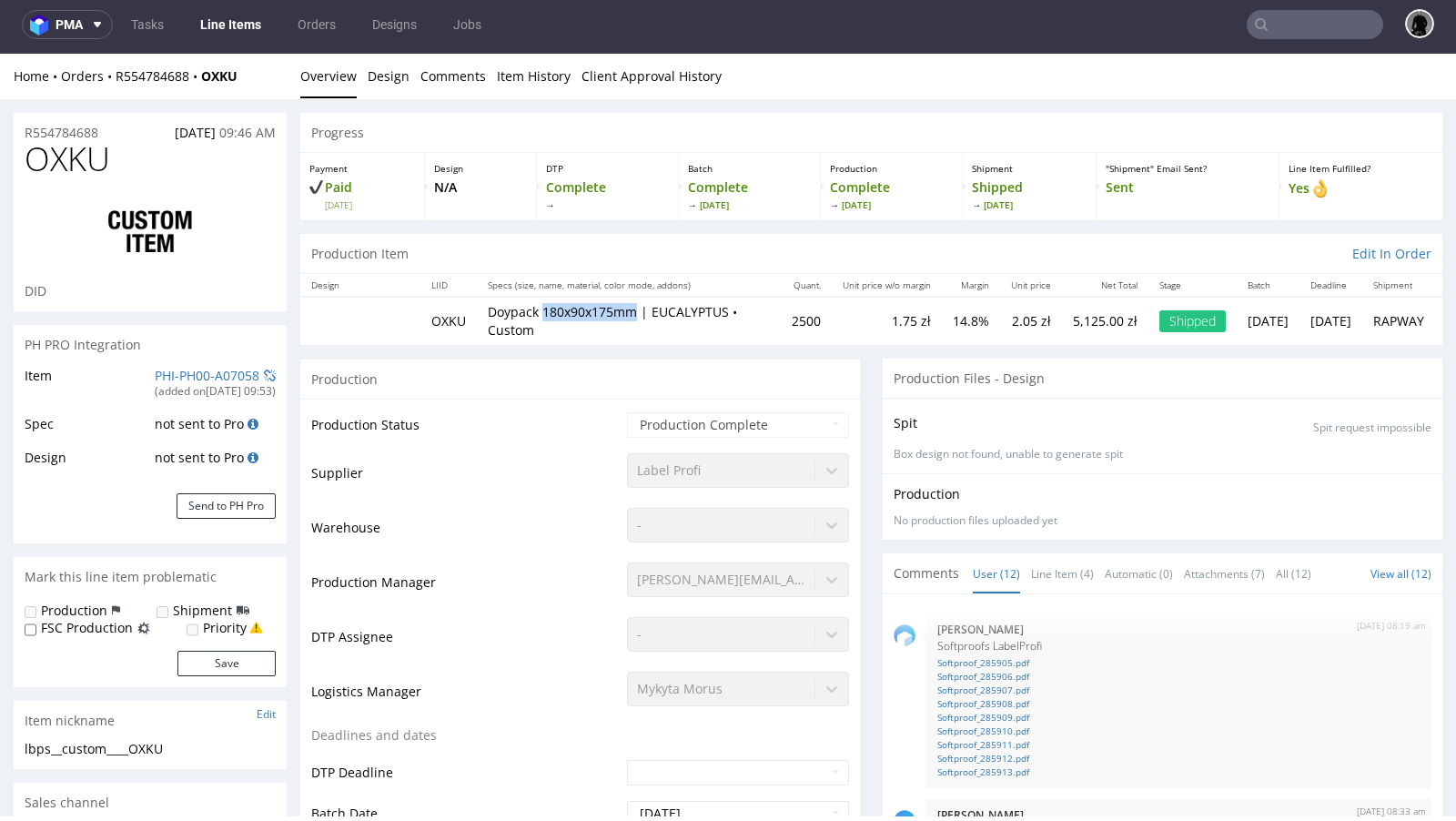
drag, startPoint x: 635, startPoint y: 310, endPoint x: 545, endPoint y: 309, distance: 90.0
click at [545, 309] on p "Doypack 180x90x175mm | EUCALYPTUS • Custom" at bounding box center [629, 320] width 282 height 36
copy p "180x90x175mm"
